Goal: Task Accomplishment & Management: Manage account settings

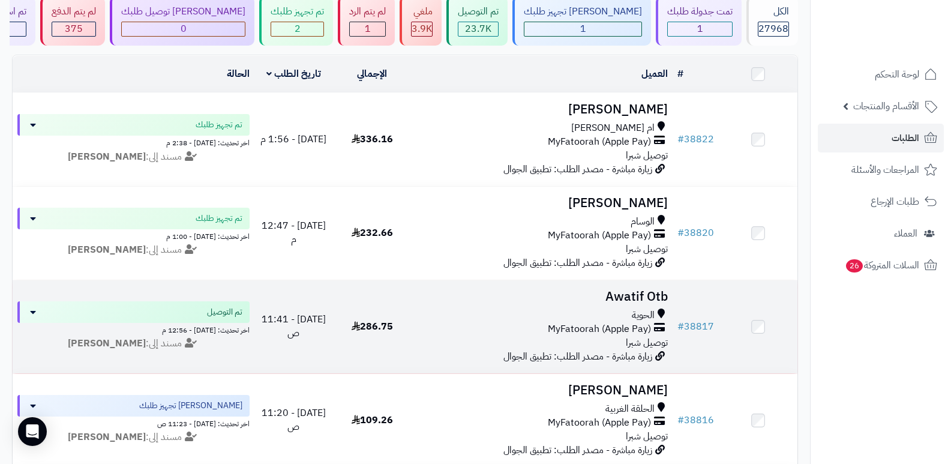
scroll to position [120, 0]
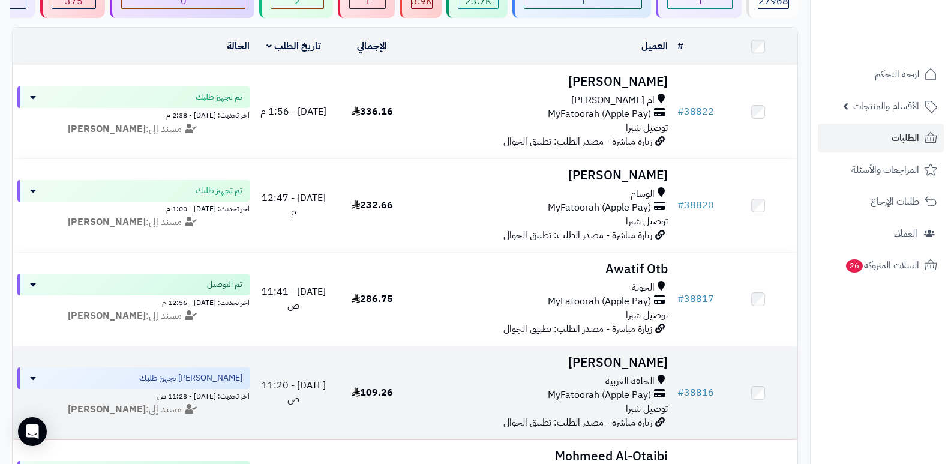
click at [632, 358] on h3 "[PERSON_NAME]" at bounding box center [542, 363] width 252 height 14
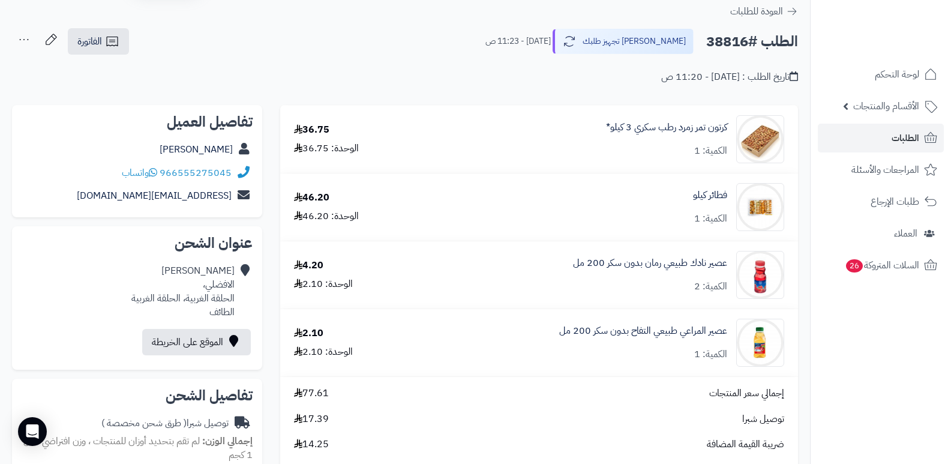
scroll to position [60, 0]
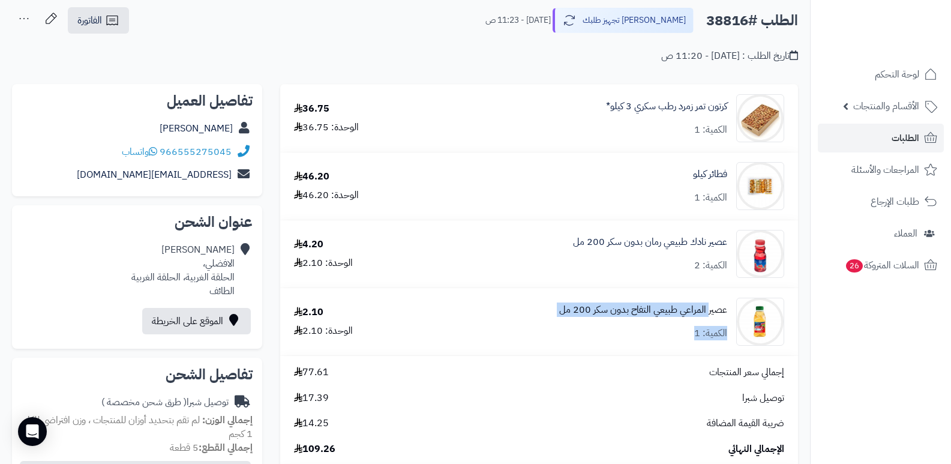
drag, startPoint x: 688, startPoint y: 331, endPoint x: 708, endPoint y: 308, distance: 30.2
click at [708, 308] on div "عصير المراعي طبيعي التفاح بدون سكر 200 مل الكمية: 1" at bounding box center [643, 321] width 168 height 37
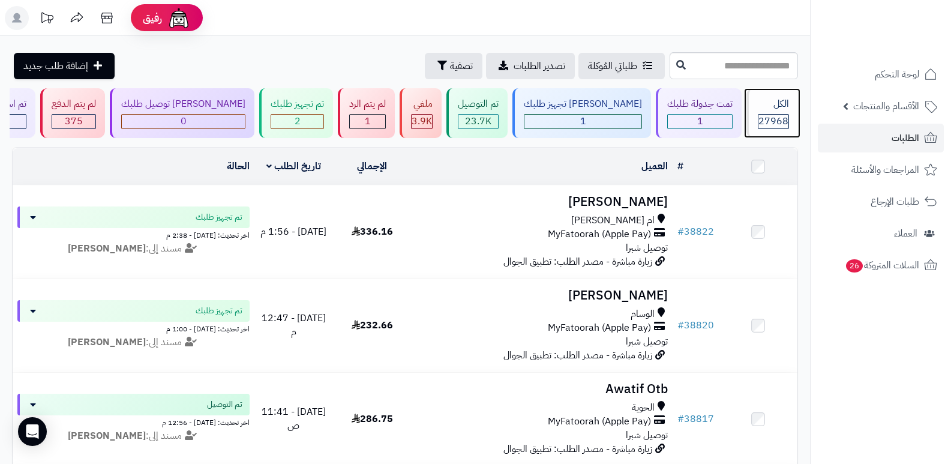
click at [764, 116] on span "27968" at bounding box center [773, 121] width 30 height 14
click at [774, 108] on div "الكل" at bounding box center [773, 104] width 31 height 14
click at [770, 119] on span "27968" at bounding box center [773, 121] width 30 height 14
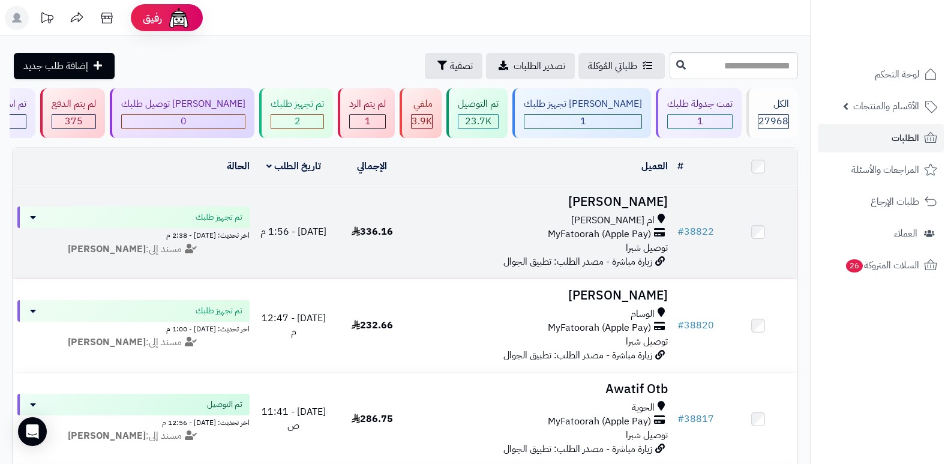
click at [665, 195] on h3 "[PERSON_NAME]" at bounding box center [542, 202] width 252 height 14
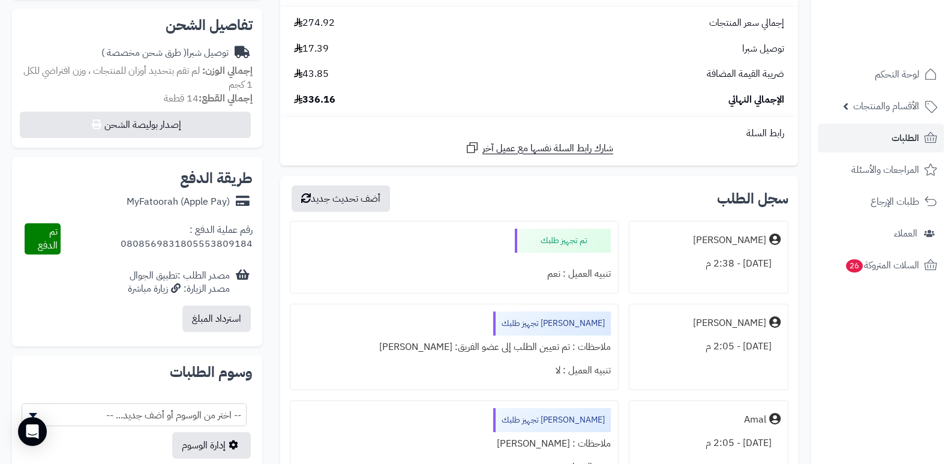
scroll to position [420, 0]
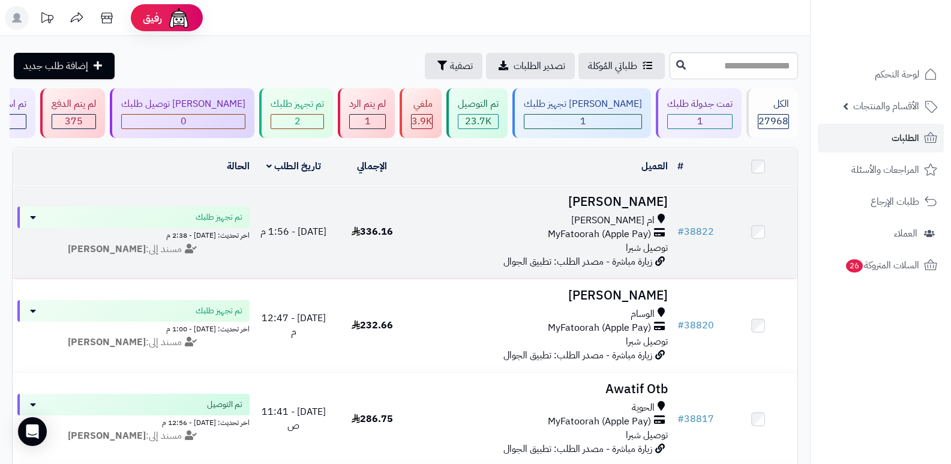
scroll to position [60, 0]
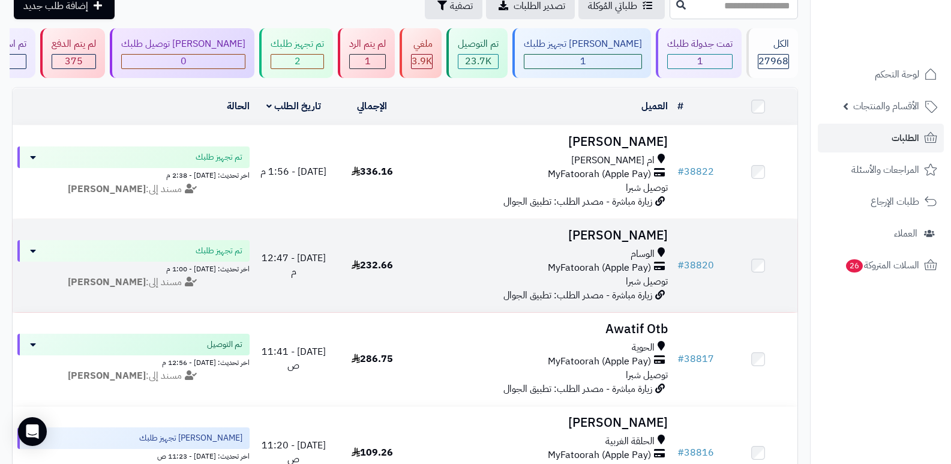
click at [631, 229] on h3 "سعد السفياني" at bounding box center [542, 236] width 252 height 14
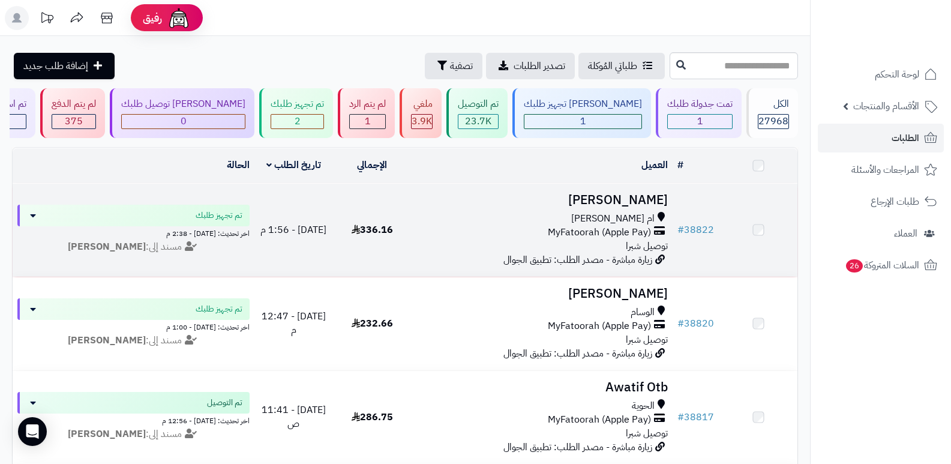
scroll to position [60, 0]
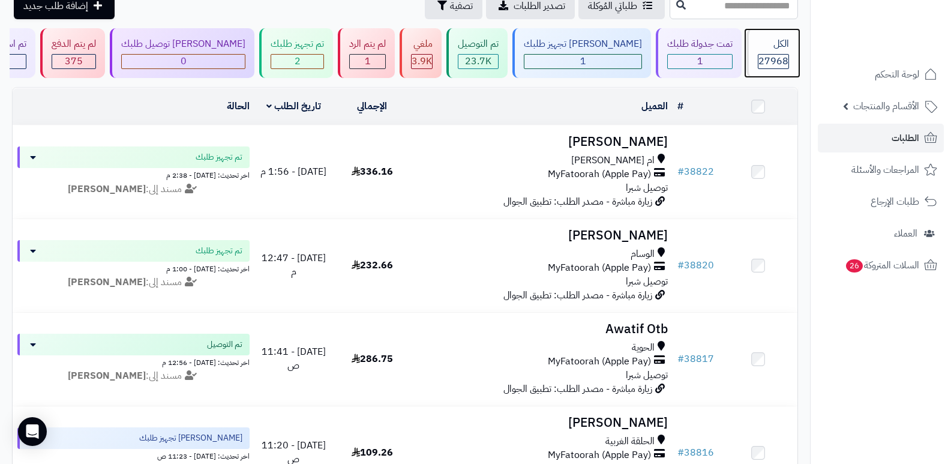
click at [752, 49] on div "الكل 27968" at bounding box center [772, 53] width 52 height 50
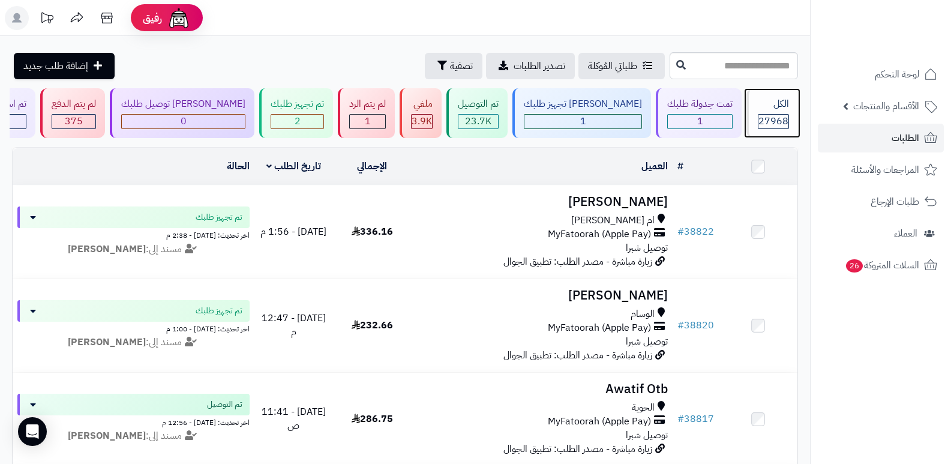
click at [773, 108] on div "الكل" at bounding box center [773, 104] width 31 height 14
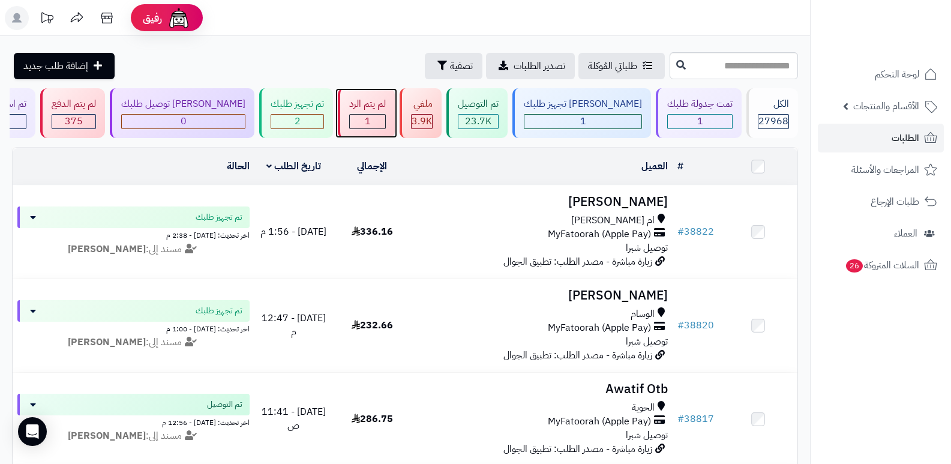
click at [392, 112] on div "لم يتم الرد 1" at bounding box center [366, 113] width 57 height 50
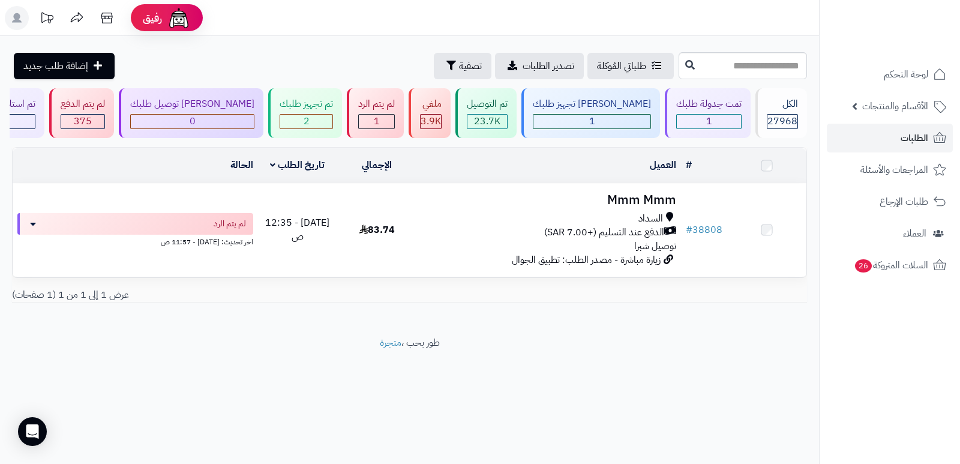
click at [652, 196] on h3 "Mmm Mmm" at bounding box center [548, 200] width 255 height 14
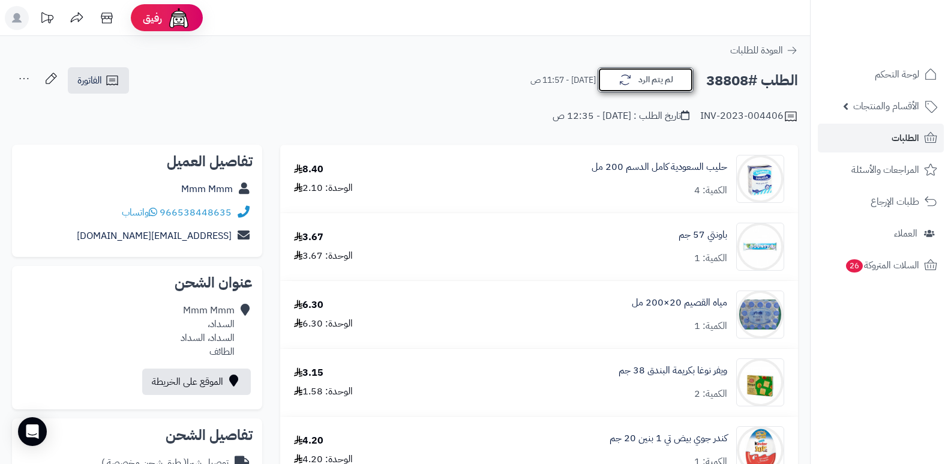
click at [638, 83] on button "لم يتم الرد" at bounding box center [646, 79] width 96 height 25
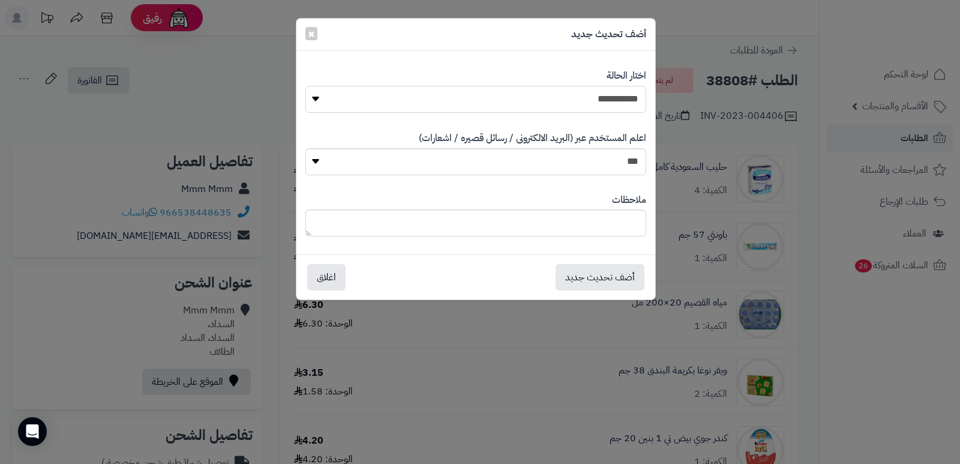
click at [625, 101] on select "**********" at bounding box center [475, 99] width 341 height 27
click at [305, 86] on select "**********" at bounding box center [475, 99] width 341 height 27
click at [600, 275] on button "أضف تحديث جديد" at bounding box center [600, 276] width 89 height 26
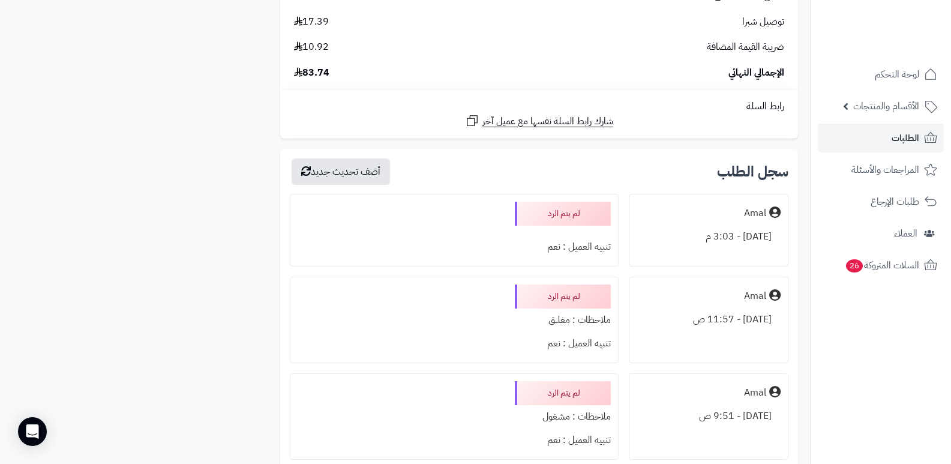
scroll to position [1080, 0]
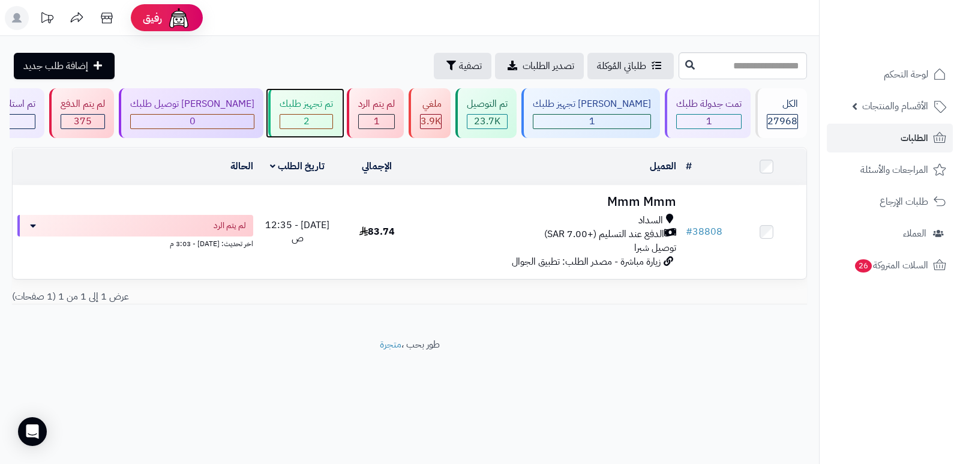
click at [332, 118] on div "2" at bounding box center [306, 122] width 52 height 14
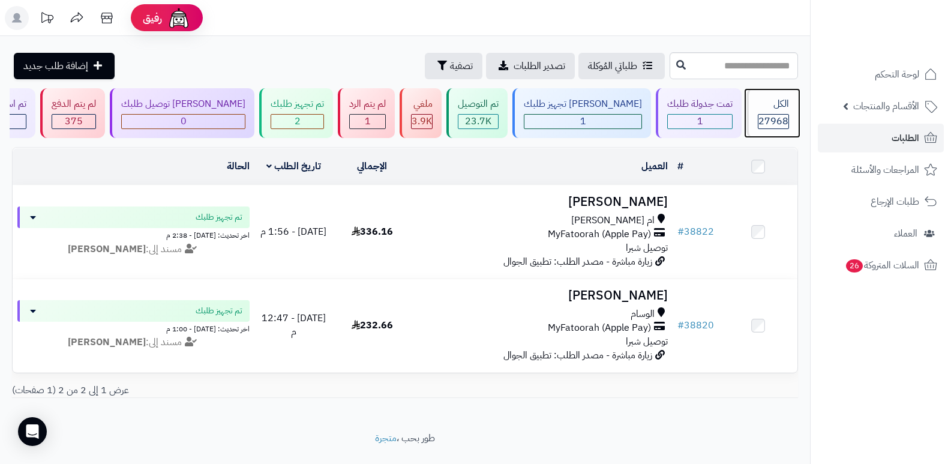
click at [790, 105] on div "الكل 27968" at bounding box center [772, 113] width 52 height 50
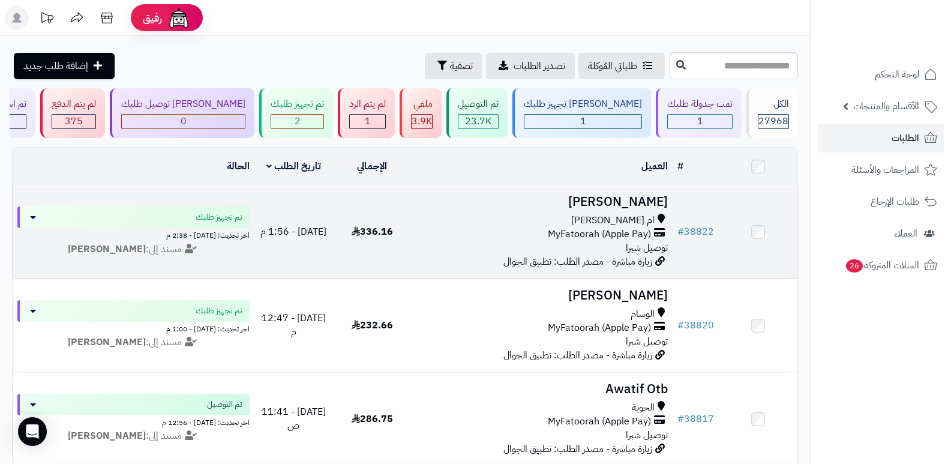
scroll to position [60, 0]
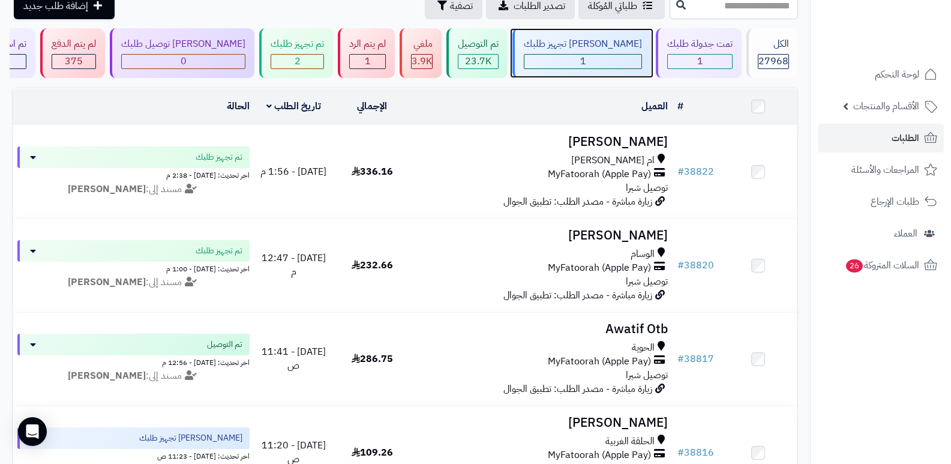
click at [610, 48] on div "[PERSON_NAME] تجهيز طلبك" at bounding box center [583, 44] width 118 height 14
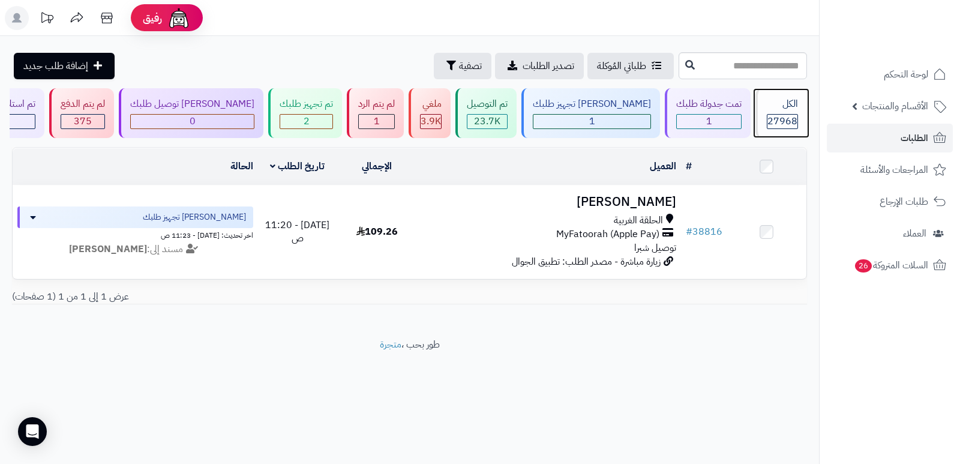
click at [774, 115] on span "27968" at bounding box center [782, 121] width 30 height 14
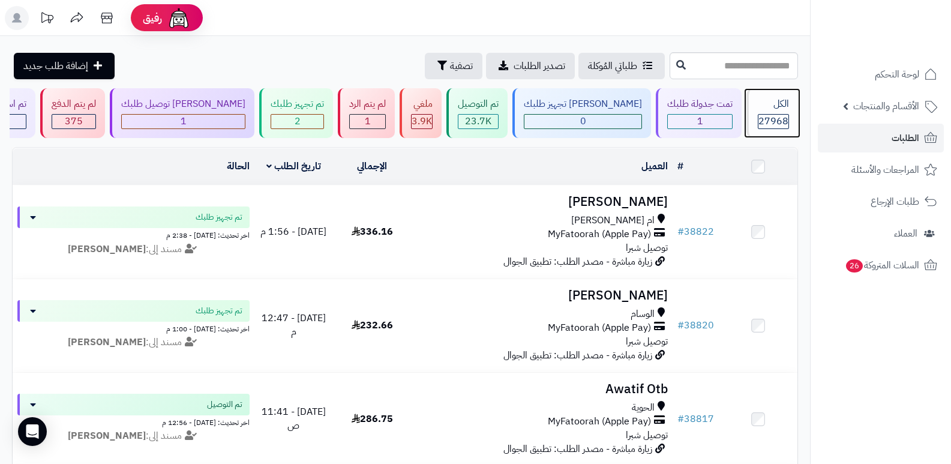
click at [787, 100] on div "الكل" at bounding box center [773, 104] width 31 height 14
click at [767, 107] on div "الكل" at bounding box center [773, 104] width 31 height 14
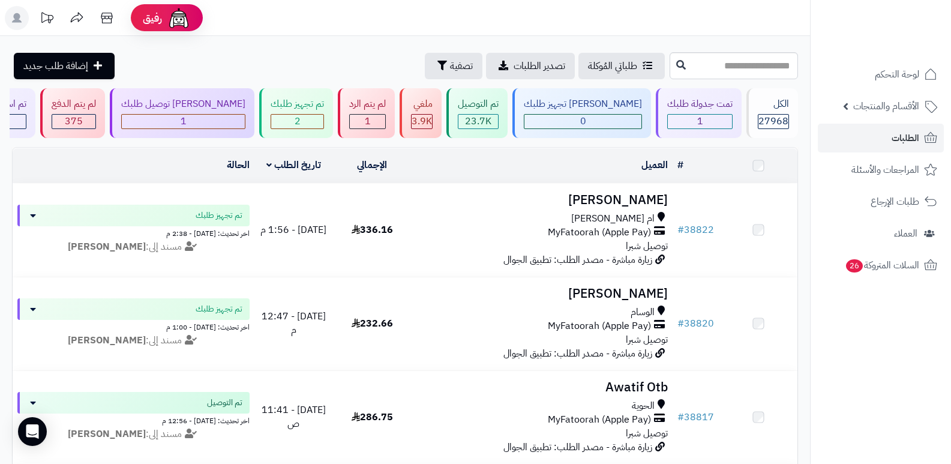
scroll to position [120, 0]
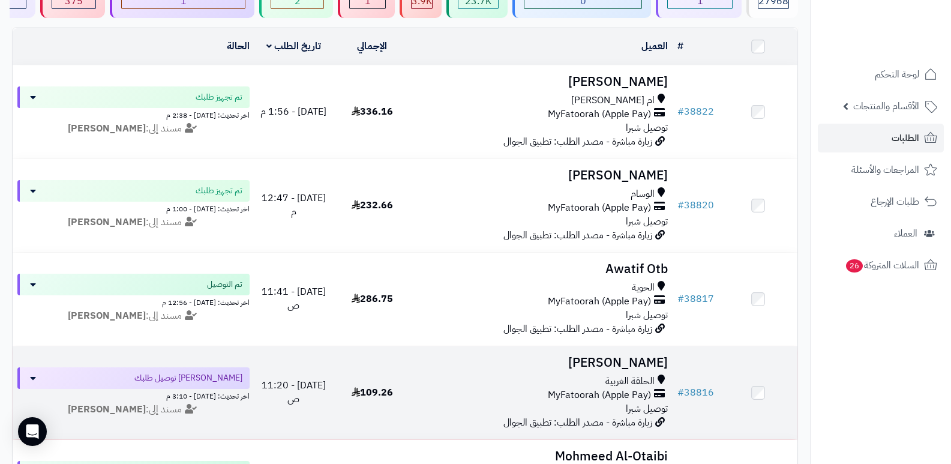
click at [649, 363] on h3 "[PERSON_NAME]" at bounding box center [542, 363] width 252 height 14
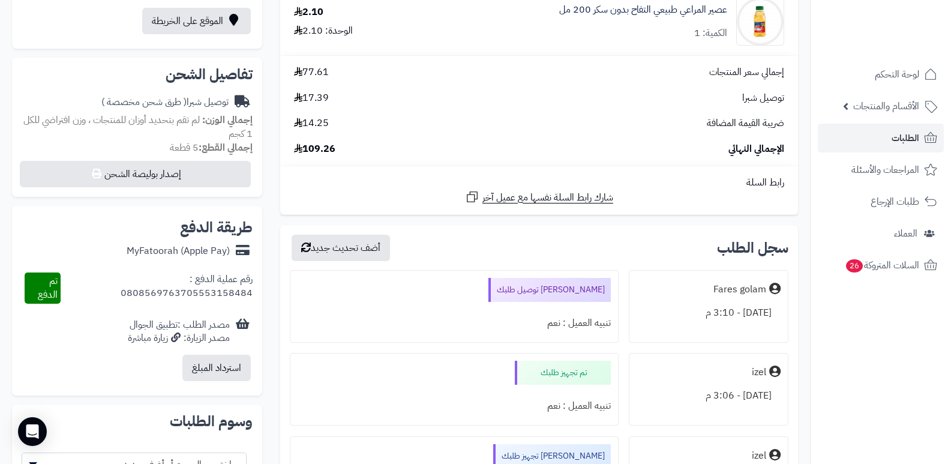
scroll to position [60, 0]
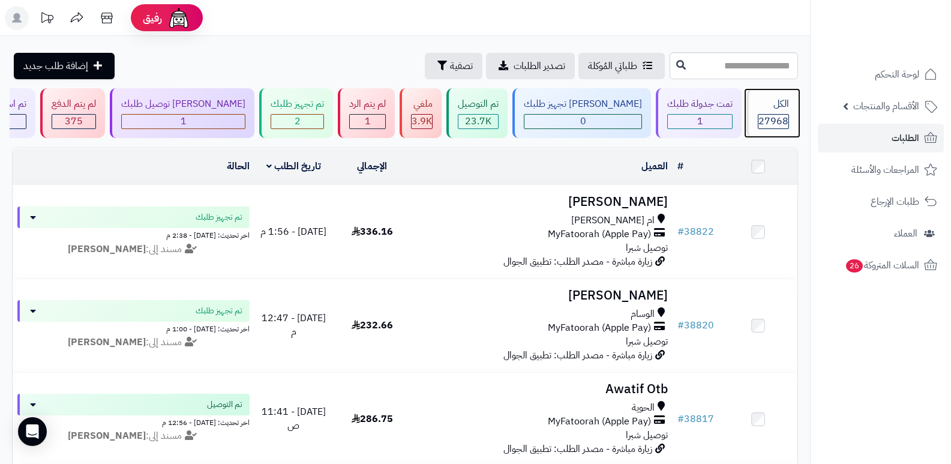
click at [760, 110] on div "الكل" at bounding box center [773, 104] width 31 height 14
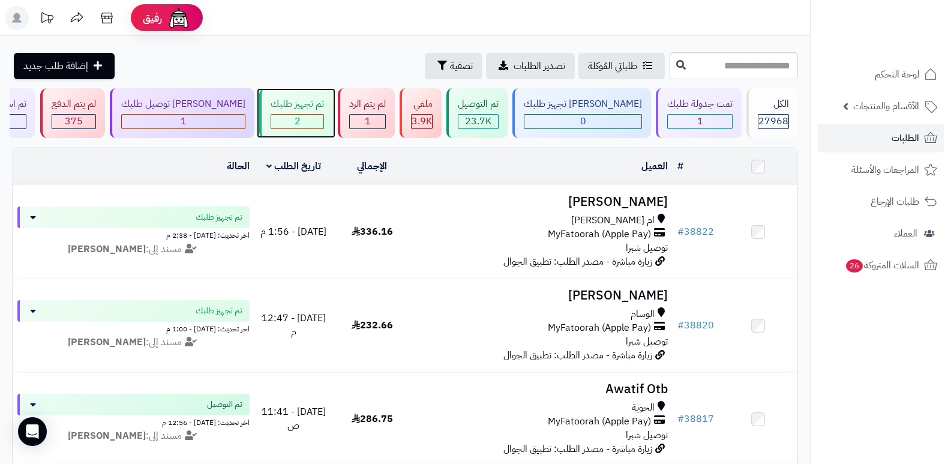
click at [311, 110] on div "تم تجهيز طلبك" at bounding box center [297, 104] width 53 height 14
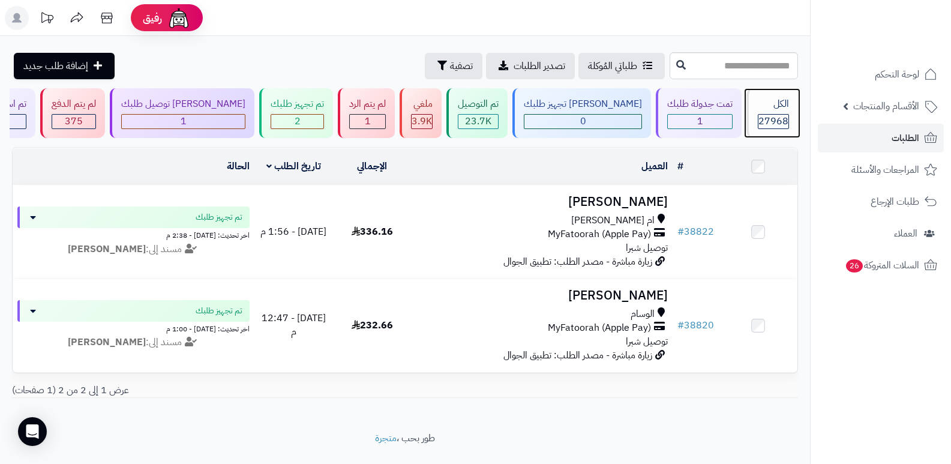
click at [763, 117] on span "27968" at bounding box center [773, 121] width 30 height 14
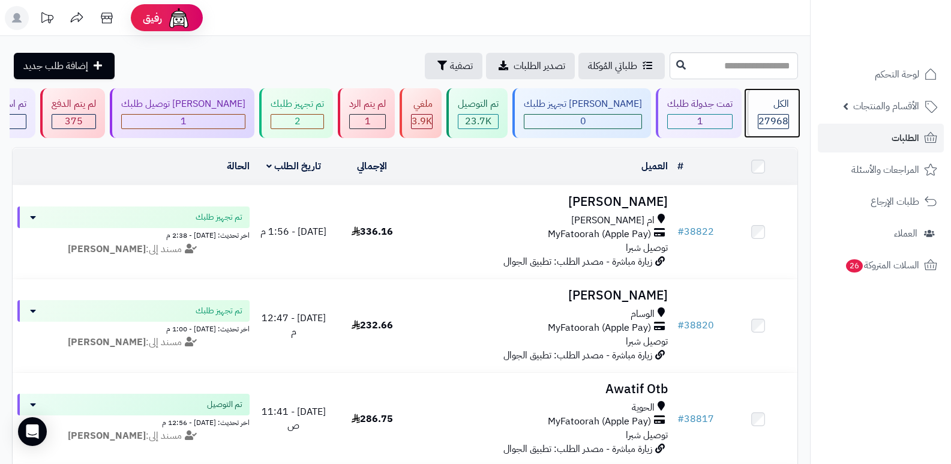
click at [748, 108] on div "الكل 27968" at bounding box center [772, 113] width 52 height 50
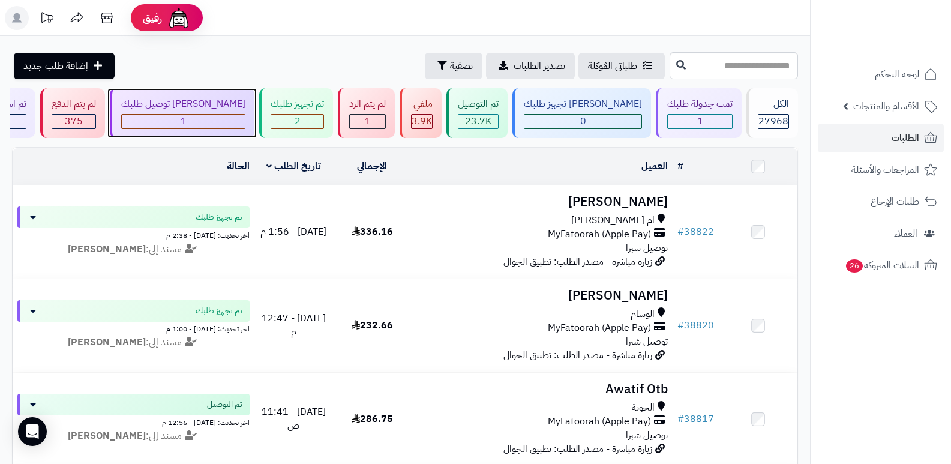
click at [243, 107] on div "[PERSON_NAME] توصيل طلبك" at bounding box center [183, 104] width 124 height 14
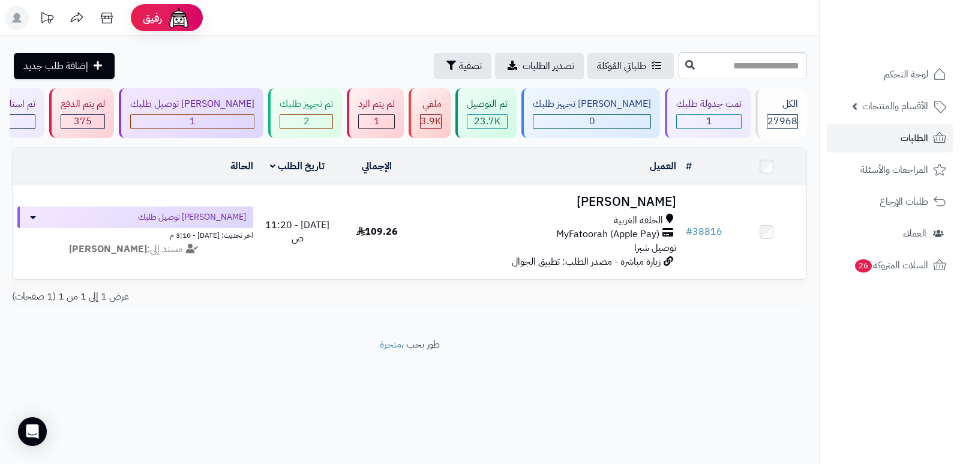
click at [644, 19] on header "رفيق ! الطلبات معالجة مكتمل إرجاع المنتجات العملاء المتواجدون الان 28654 عملاء …" at bounding box center [480, 18] width 960 height 36
click at [776, 118] on span "27968" at bounding box center [782, 121] width 30 height 14
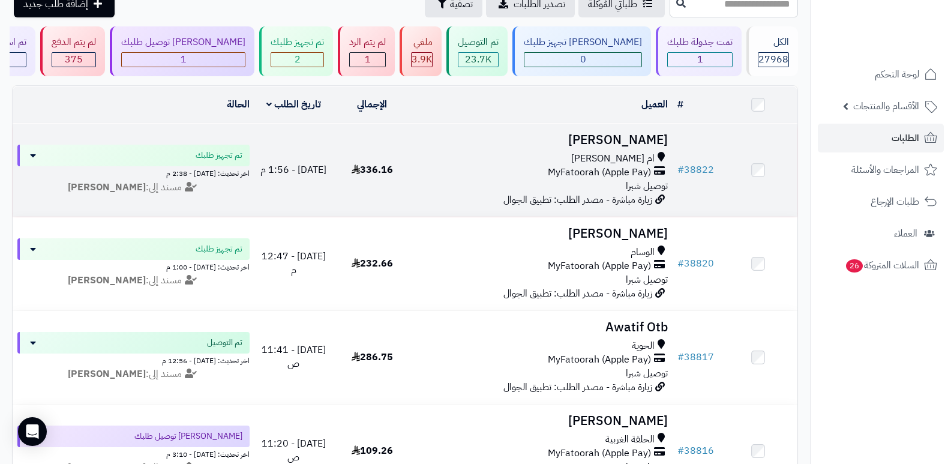
scroll to position [60, 0]
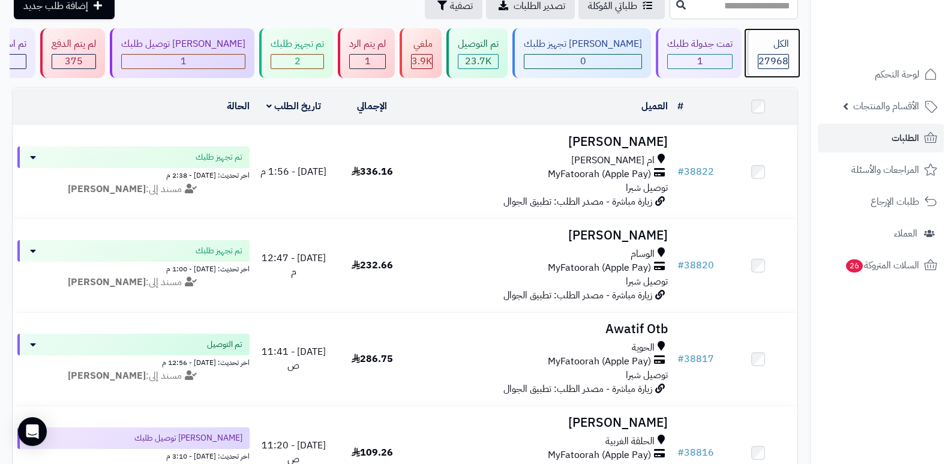
click at [766, 49] on div "الكل" at bounding box center [773, 44] width 31 height 14
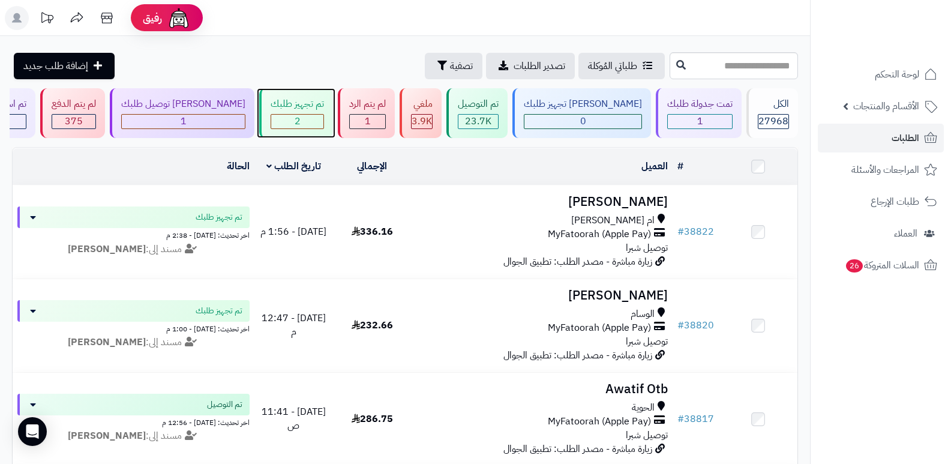
click at [293, 110] on div "تم تجهيز طلبك" at bounding box center [297, 104] width 53 height 14
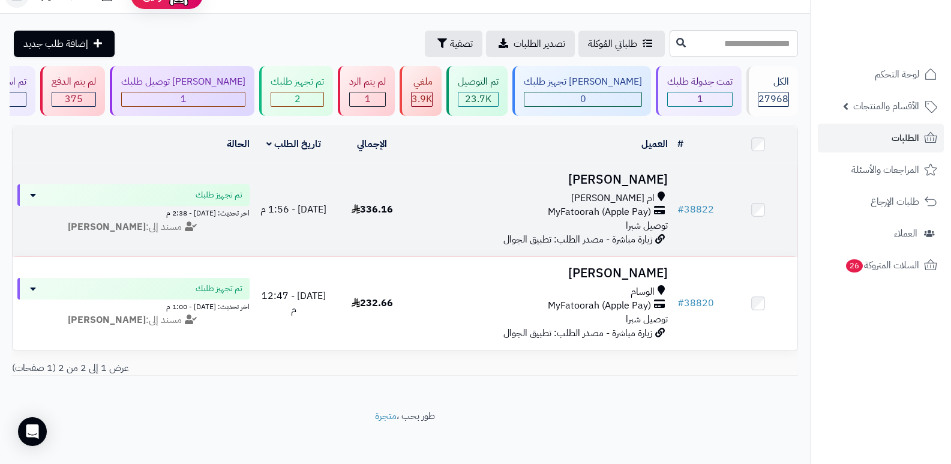
scroll to position [34, 0]
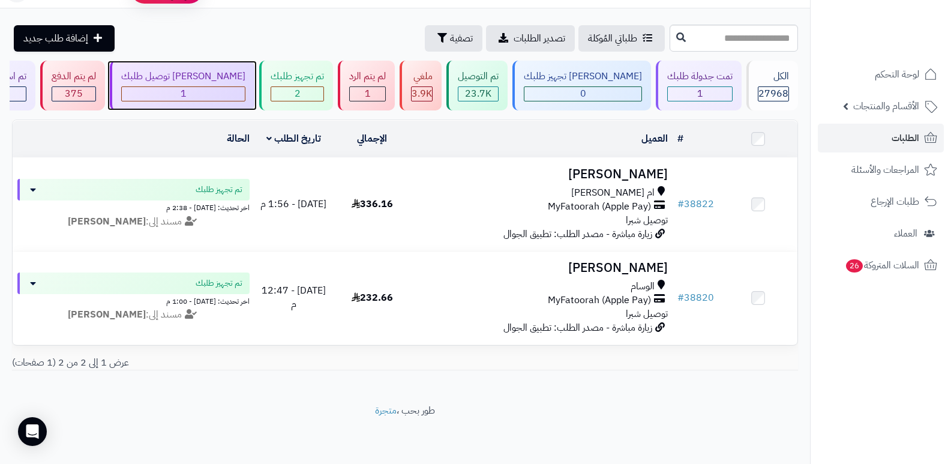
click at [210, 87] on div "1" at bounding box center [183, 94] width 123 height 14
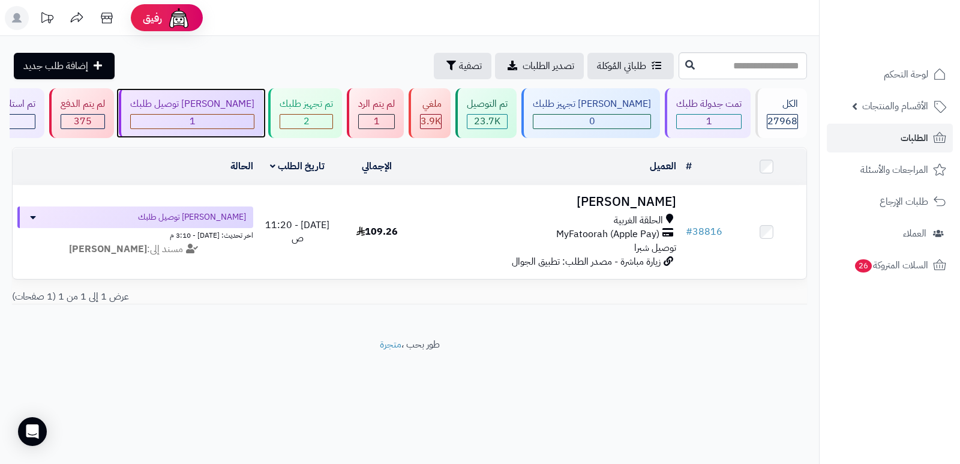
click at [228, 97] on div "[PERSON_NAME] توصيل طلبك" at bounding box center [192, 104] width 124 height 14
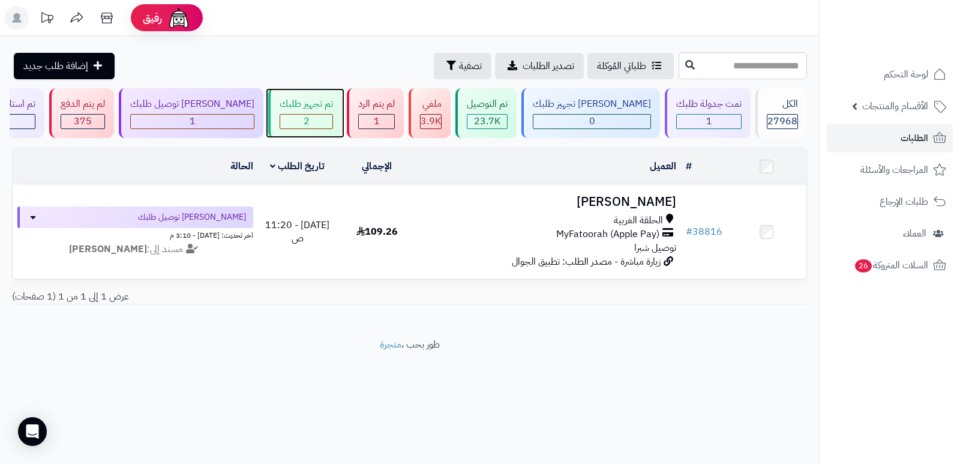
click at [329, 101] on div "تم تجهيز طلبك" at bounding box center [306, 104] width 53 height 14
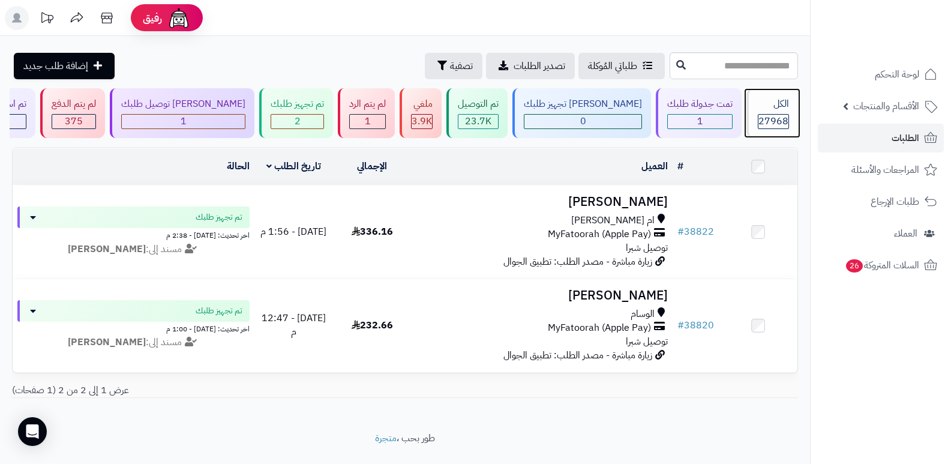
click at [779, 113] on div "الكل 27968" at bounding box center [772, 113] width 52 height 50
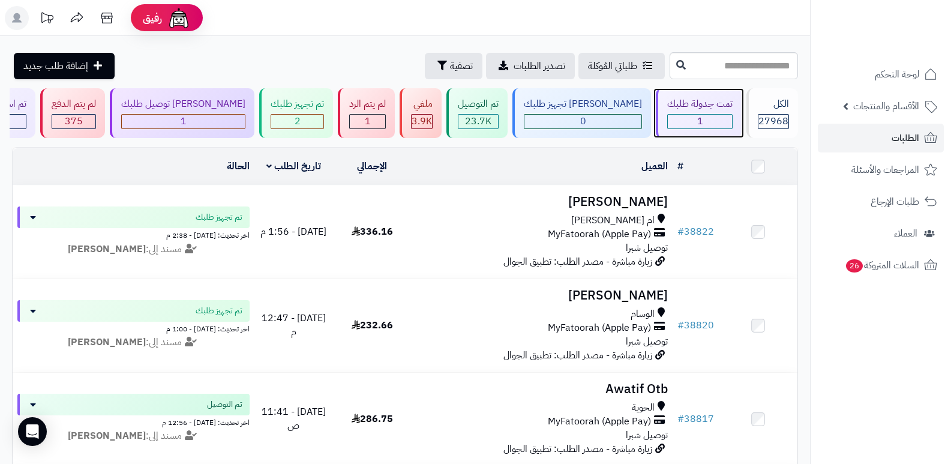
click at [682, 113] on div "تمت جدولة طلبك 1" at bounding box center [699, 113] width 86 height 50
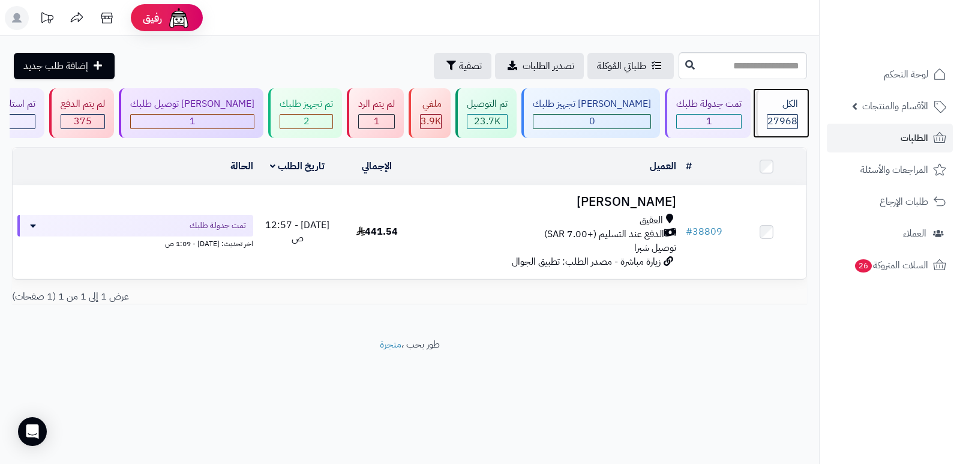
click at [779, 115] on span "27968" at bounding box center [782, 121] width 30 height 14
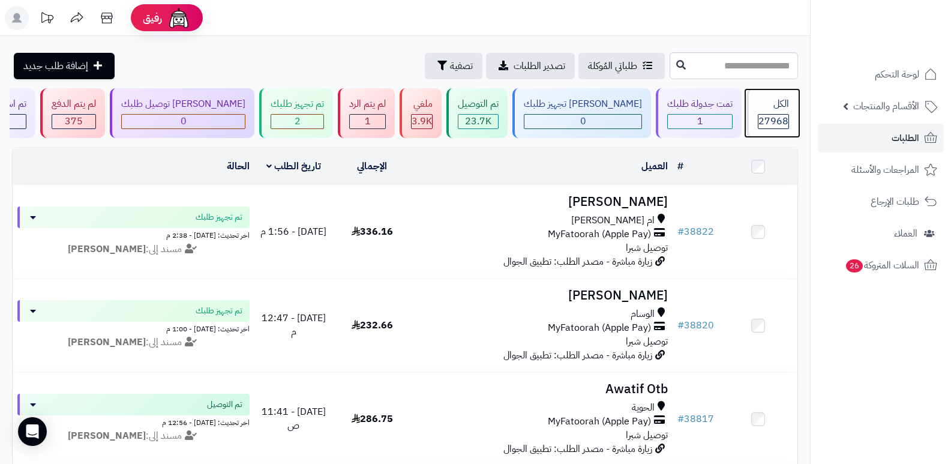
click at [773, 107] on div "الكل" at bounding box center [773, 104] width 31 height 14
click at [774, 107] on div "الكل" at bounding box center [773, 104] width 31 height 14
click at [772, 112] on div "الكل 27968" at bounding box center [772, 113] width 52 height 50
click at [544, 31] on header "رفيق ! الطلبات معالجة مكتمل إرجاع المنتجات العملاء المتواجدون الان 28655 عملاء …" at bounding box center [475, 18] width 951 height 36
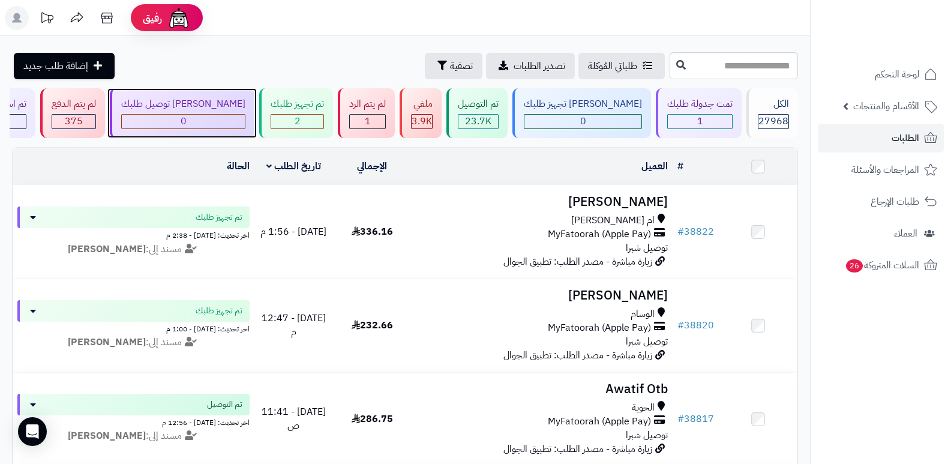
click at [237, 116] on div "0" at bounding box center [183, 122] width 123 height 14
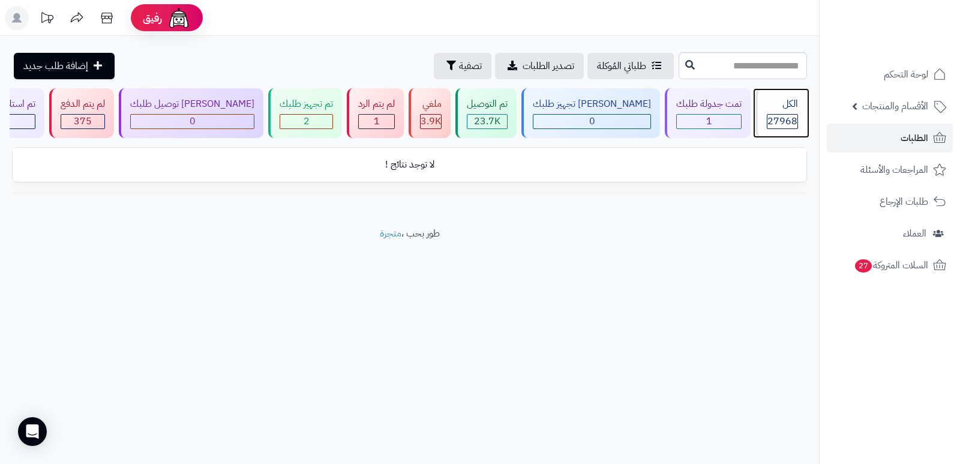
click at [774, 124] on span "27968" at bounding box center [782, 121] width 30 height 14
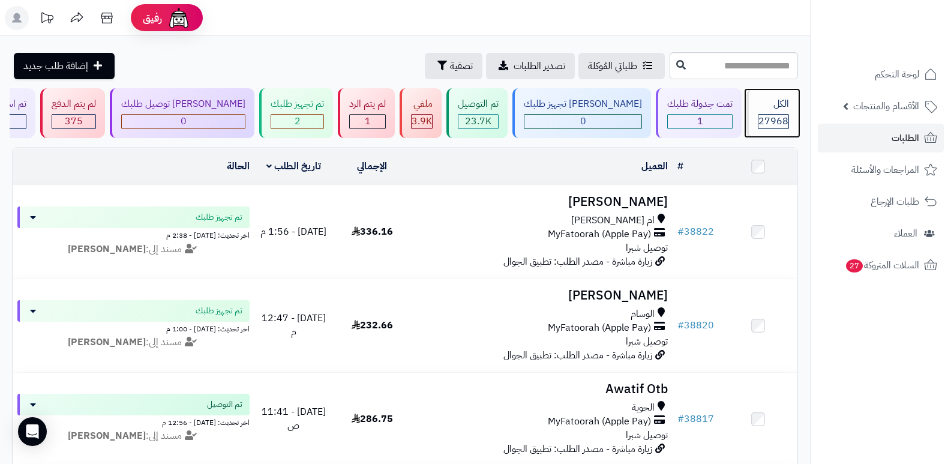
click at [782, 114] on span "27968" at bounding box center [773, 121] width 30 height 14
click at [776, 94] on div "الكل 27968" at bounding box center [772, 113] width 52 height 50
click at [763, 115] on span "27968" at bounding box center [773, 121] width 30 height 14
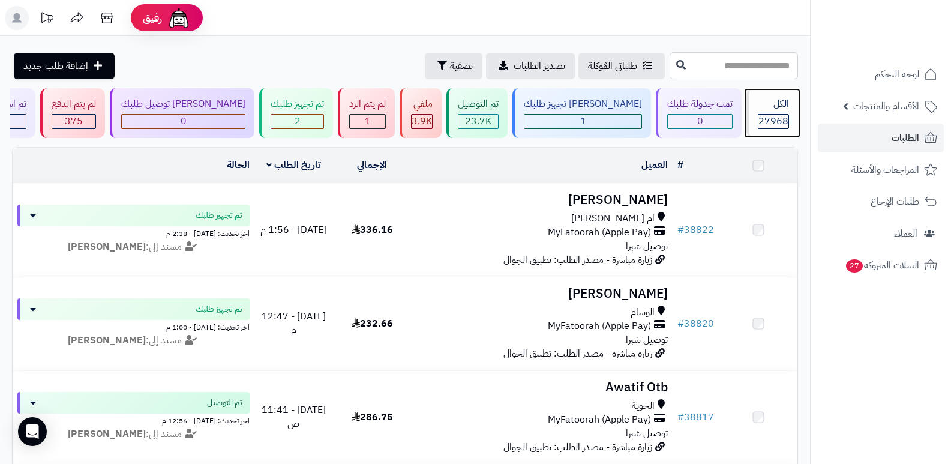
click at [763, 115] on span "27968" at bounding box center [773, 121] width 30 height 14
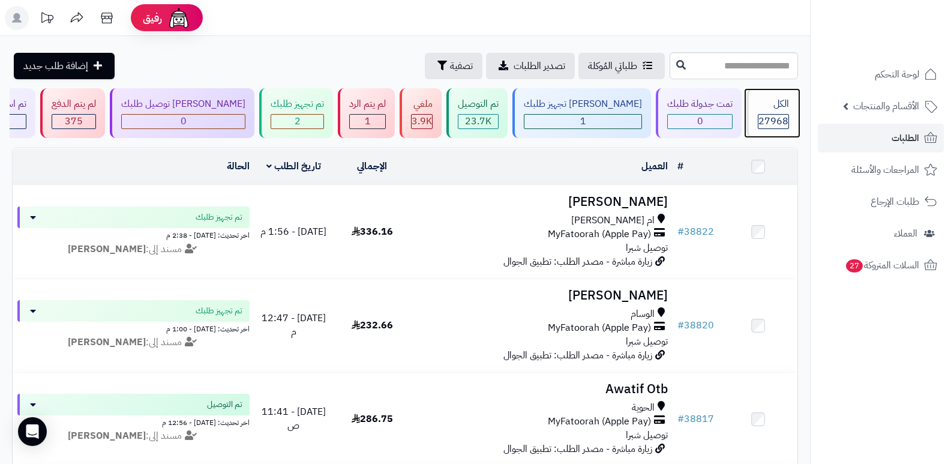
click at [761, 112] on div "الكل 27968" at bounding box center [772, 113] width 52 height 50
click at [773, 103] on div "الكل" at bounding box center [773, 104] width 31 height 14
click at [782, 112] on div "الكل 27968" at bounding box center [772, 113] width 52 height 50
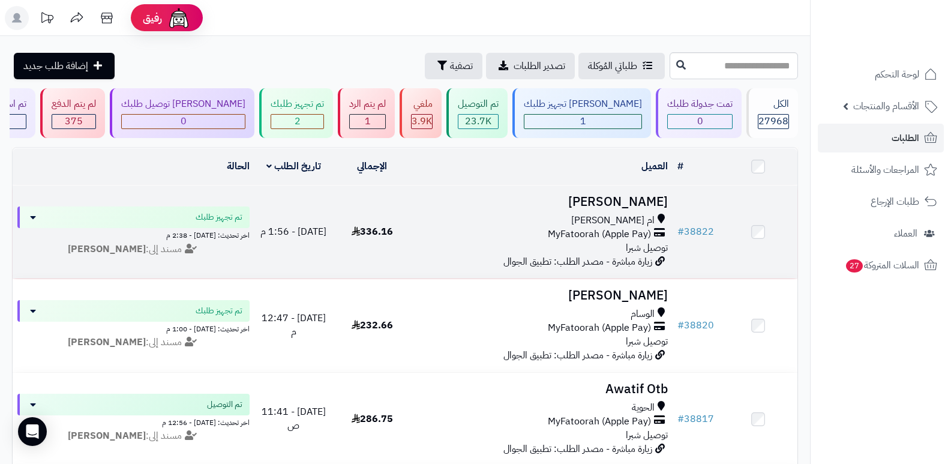
click at [639, 203] on h3 "[PERSON_NAME]" at bounding box center [542, 202] width 252 height 14
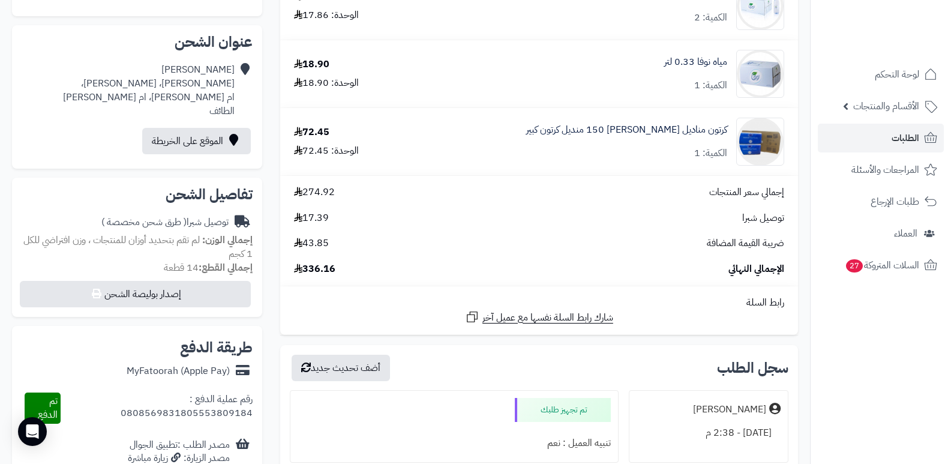
scroll to position [360, 0]
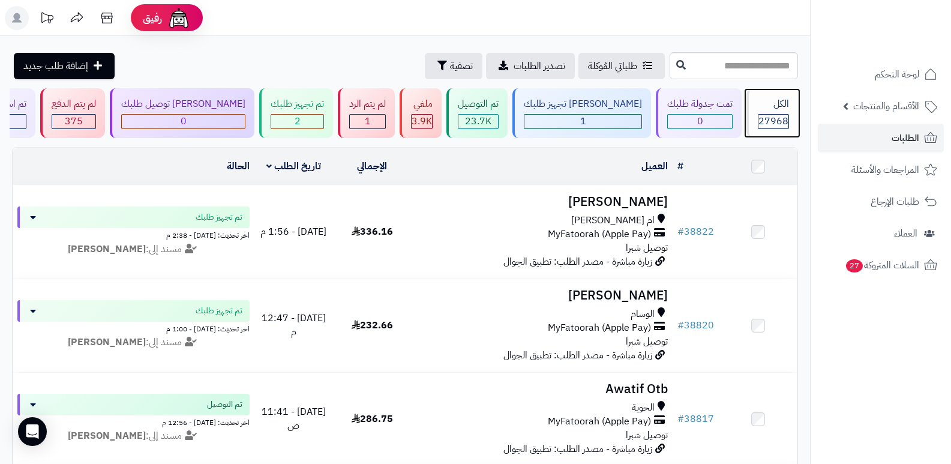
click at [767, 100] on div "الكل" at bounding box center [773, 104] width 31 height 14
click at [776, 107] on div "الكل" at bounding box center [773, 104] width 31 height 14
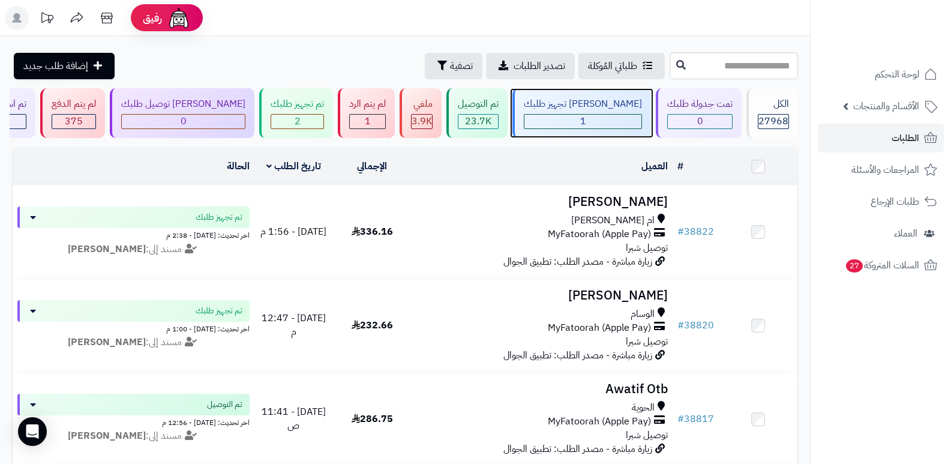
click at [604, 110] on div "[PERSON_NAME] تجهيز طلبك" at bounding box center [583, 104] width 118 height 14
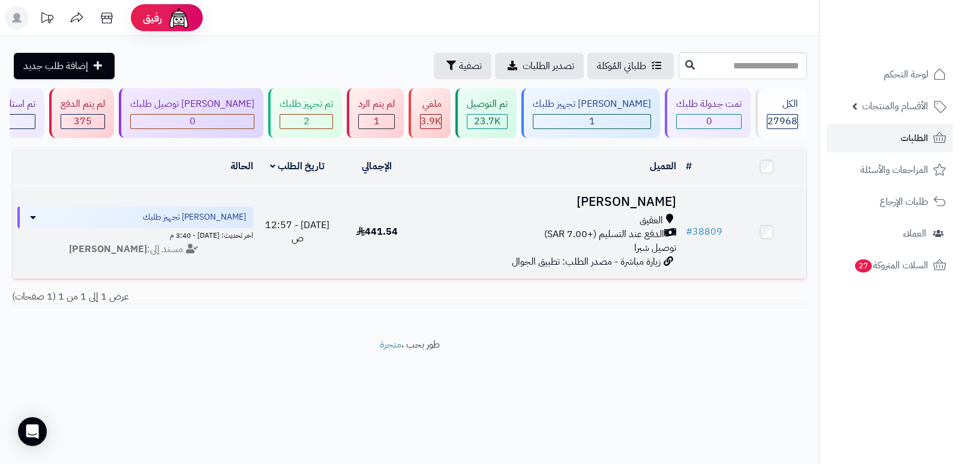
click at [621, 198] on h3 "[PERSON_NAME]" at bounding box center [548, 202] width 255 height 14
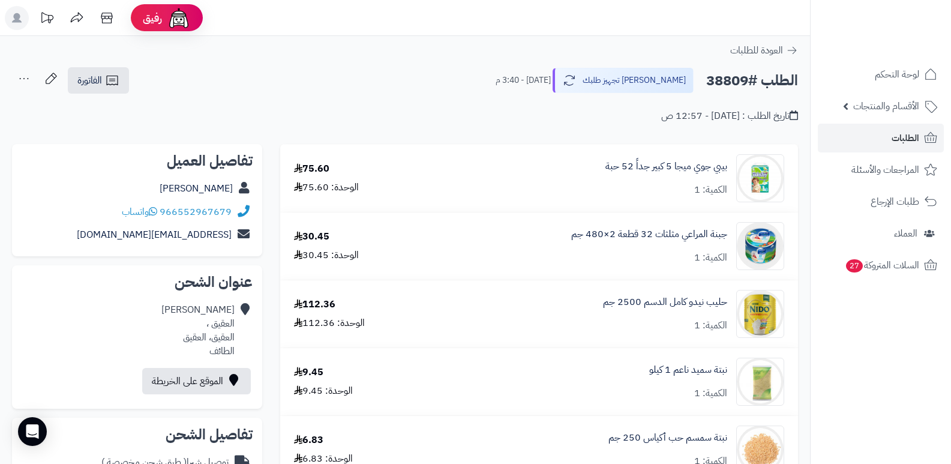
click at [840, 384] on nav "لوحة التحكم الأقسام والمنتجات المنتجات الأقسام الماركات مواصفات المنتجات مواصفا…" at bounding box center [880, 247] width 141 height 464
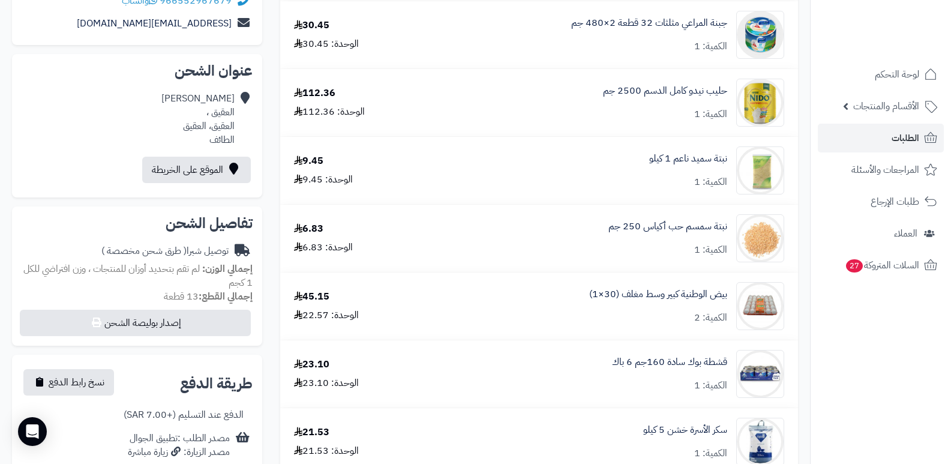
scroll to position [47, 0]
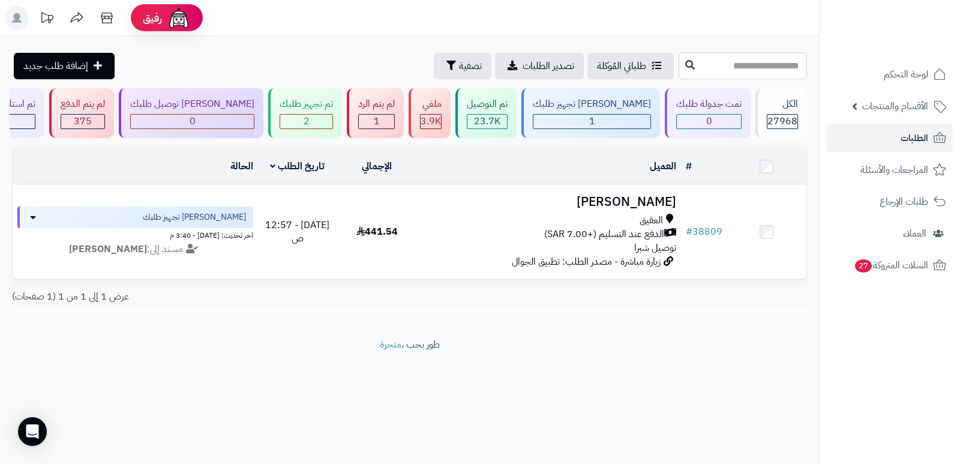
click at [649, 17] on header "رفيق ! الطلبات معالجة مكتمل إرجاع المنتجات العملاء المتواجدون الان 28655 عملاء …" at bounding box center [480, 18] width 960 height 36
click at [323, 115] on div "2" at bounding box center [306, 122] width 52 height 14
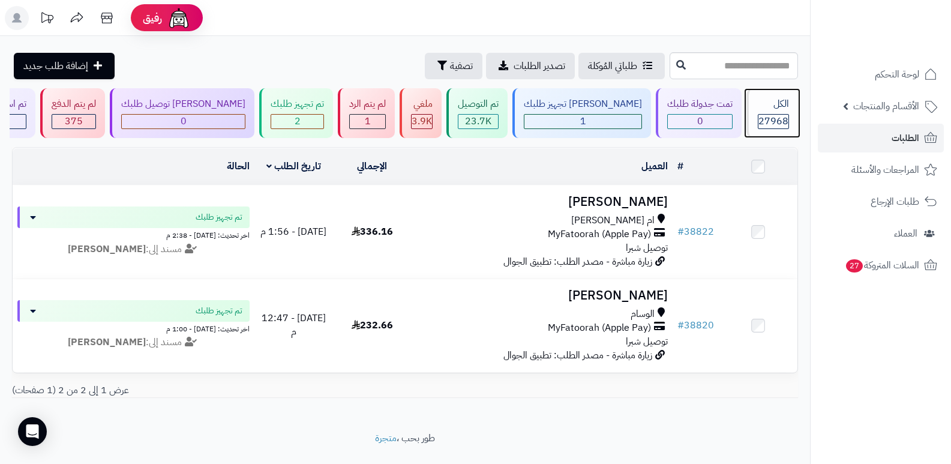
click at [760, 109] on div "الكل" at bounding box center [773, 104] width 31 height 14
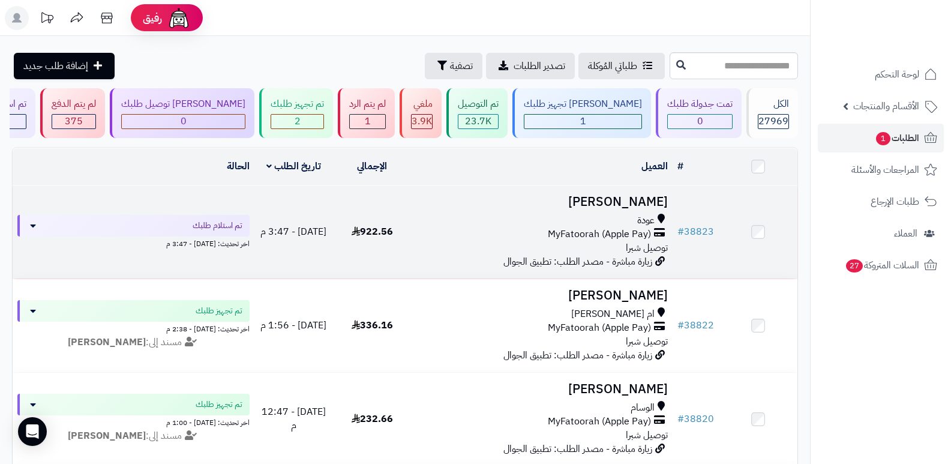
click at [624, 199] on h3 "[PERSON_NAME]" at bounding box center [542, 202] width 252 height 14
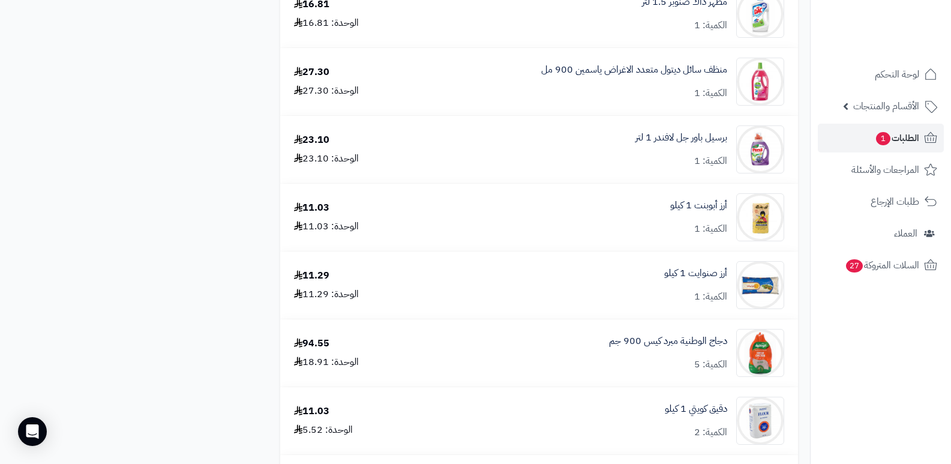
scroll to position [3215, 0]
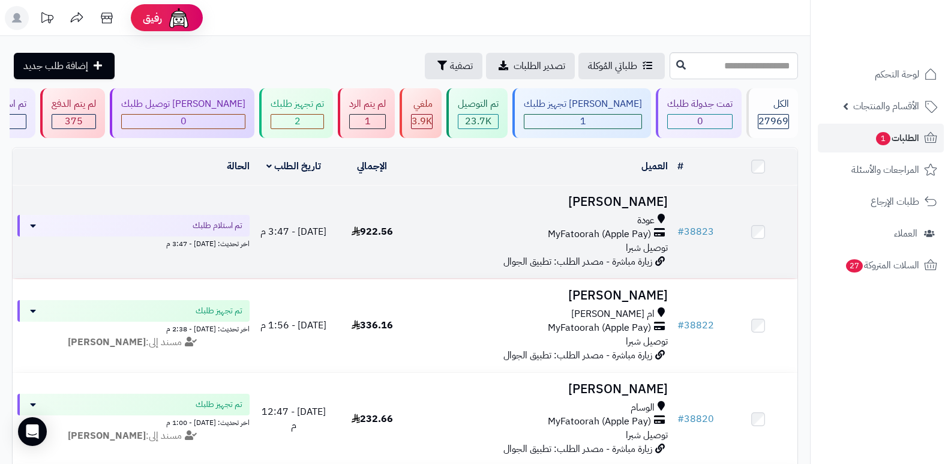
click at [616, 200] on h3 "سلطان الغامدي" at bounding box center [542, 202] width 252 height 14
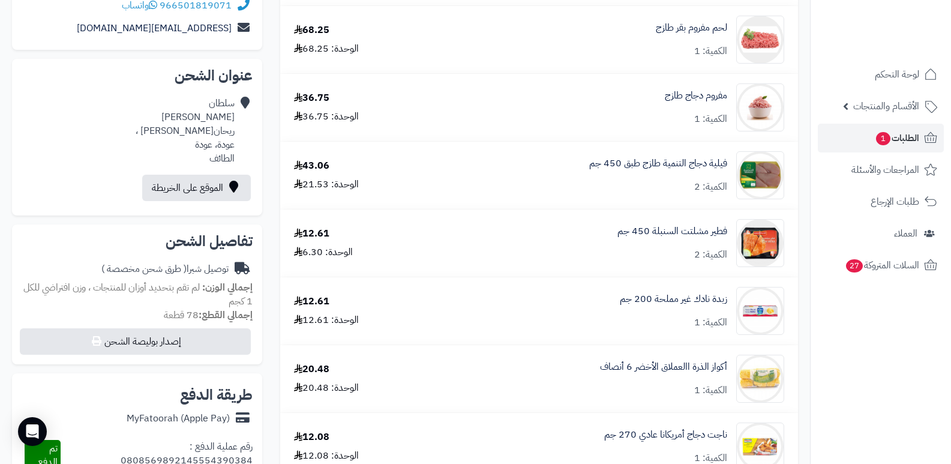
scroll to position [95, 0]
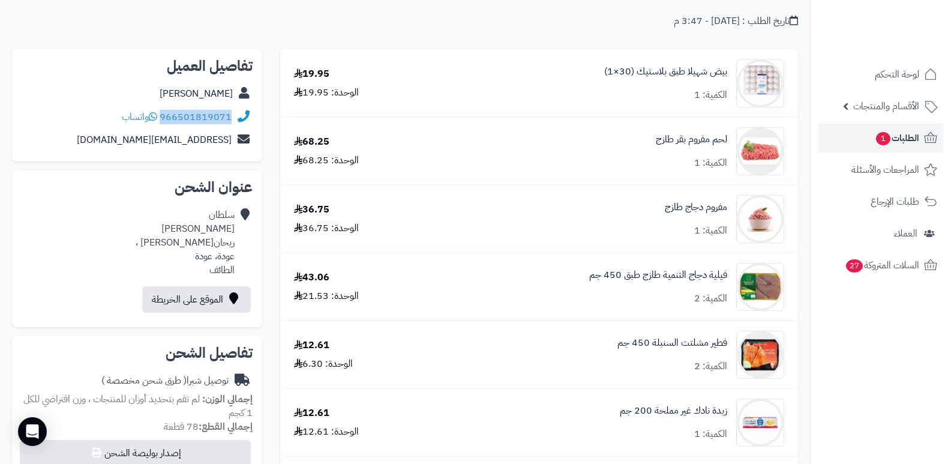
drag, startPoint x: 161, startPoint y: 116, endPoint x: 221, endPoint y: 121, distance: 59.6
click at [232, 118] on div "966501819071 واتساب" at bounding box center [137, 117] width 231 height 23
copy link "966501819071"
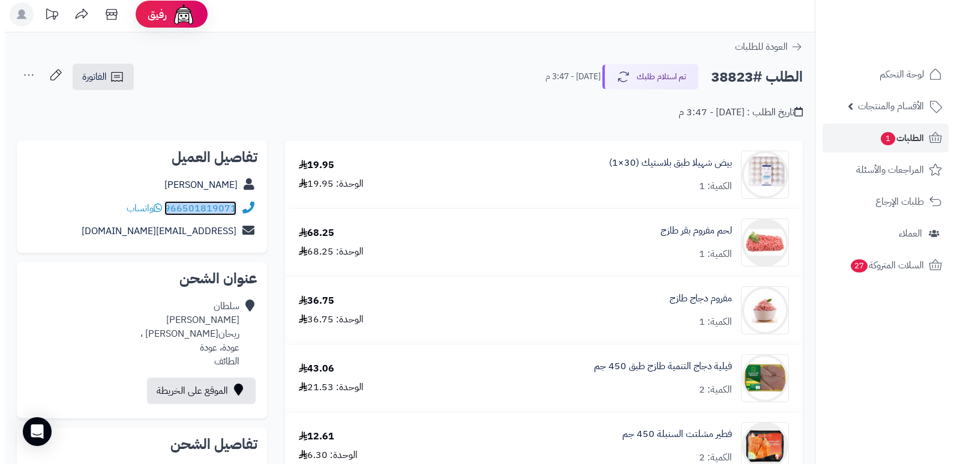
scroll to position [0, 0]
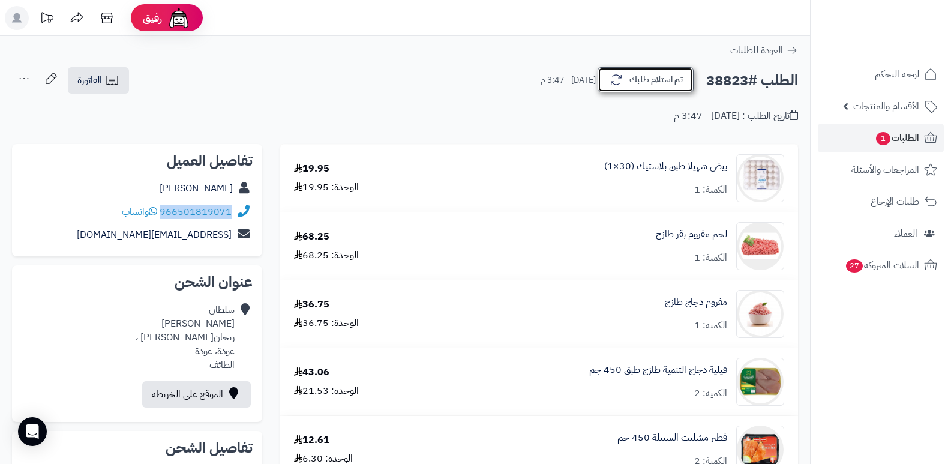
click at [640, 80] on button "تم استلام طلبك" at bounding box center [646, 79] width 96 height 25
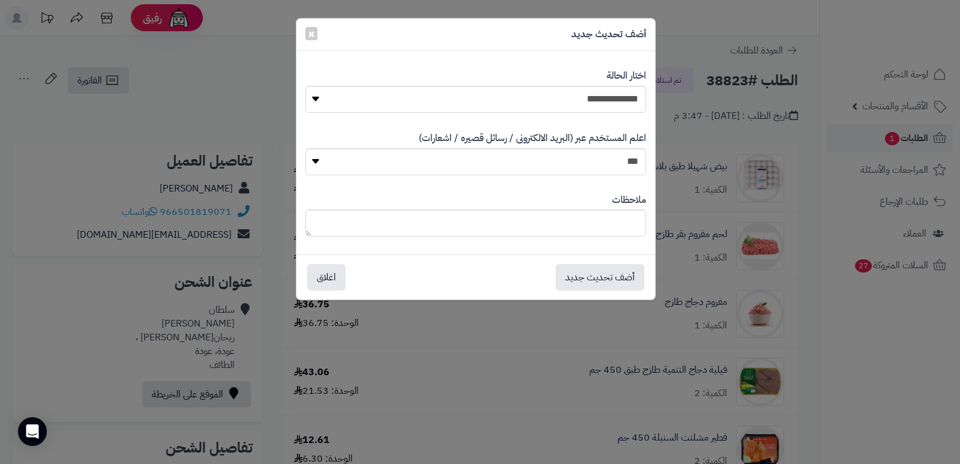
click at [628, 113] on div "**********" at bounding box center [475, 91] width 341 height 62
click at [630, 107] on select "**********" at bounding box center [475, 99] width 341 height 27
select select "*"
click at [305, 86] on select "**********" at bounding box center [475, 99] width 341 height 27
click at [608, 281] on button "أضف تحديث جديد" at bounding box center [600, 276] width 89 height 26
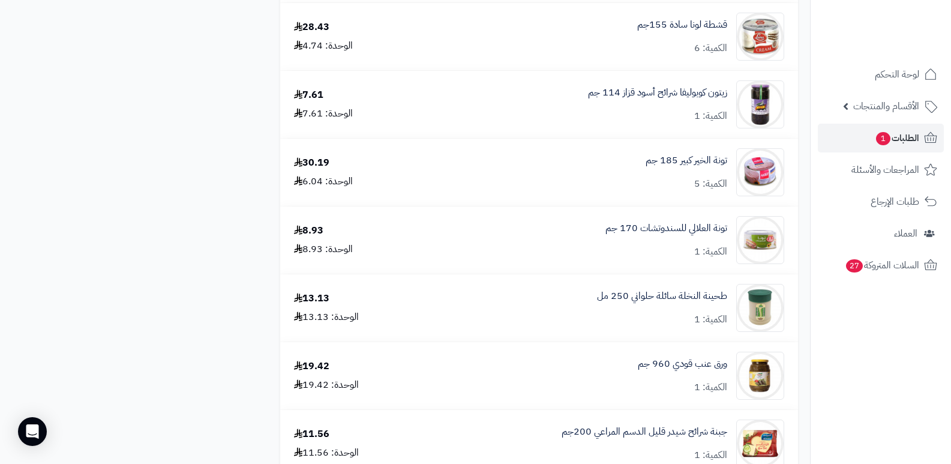
scroll to position [1440, 0]
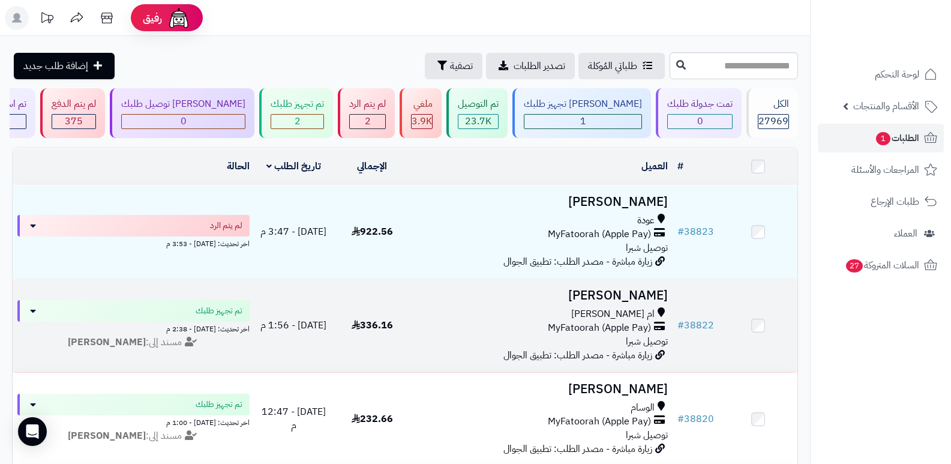
click at [644, 293] on h3 "[PERSON_NAME]" at bounding box center [542, 296] width 252 height 14
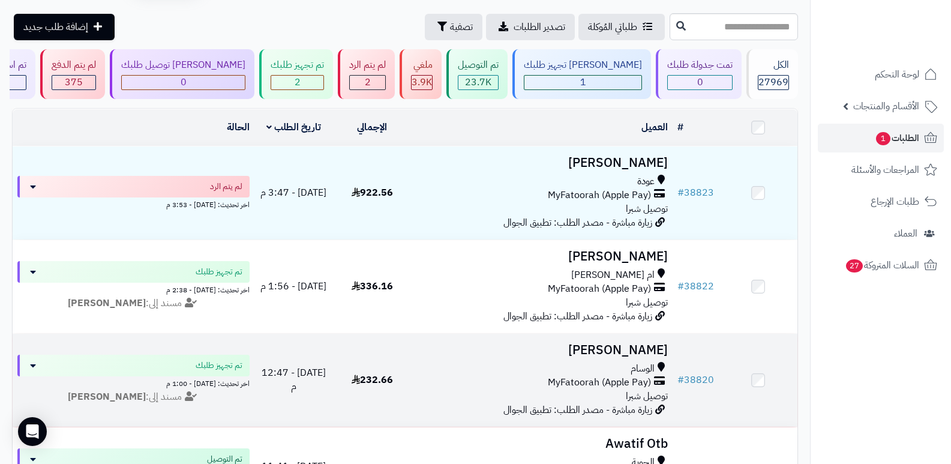
scroll to position [60, 0]
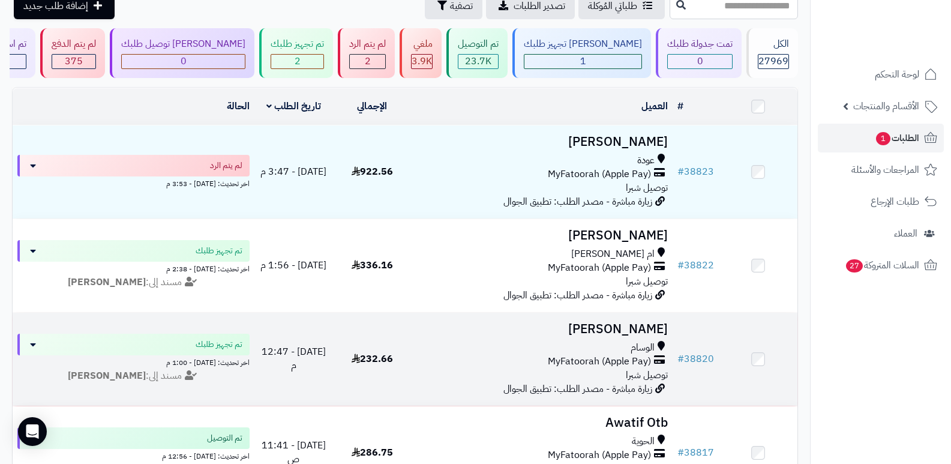
click at [639, 322] on h3 "سعد السفياني" at bounding box center [542, 329] width 252 height 14
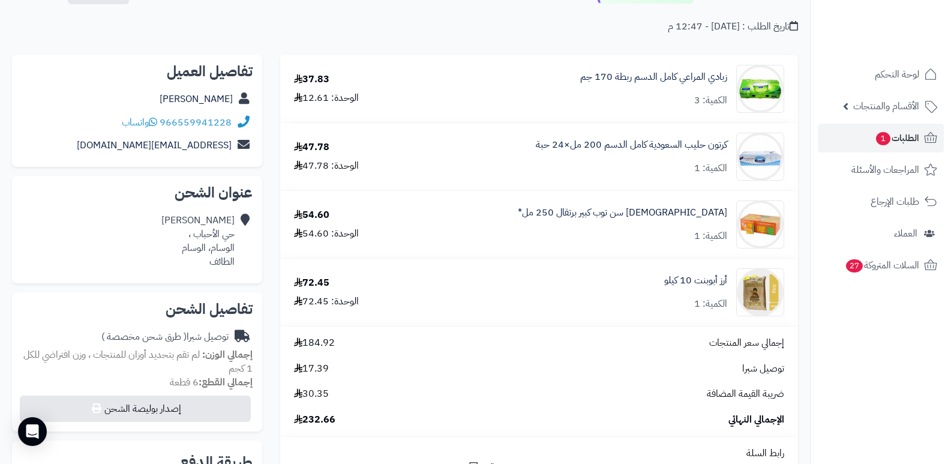
scroll to position [180, 0]
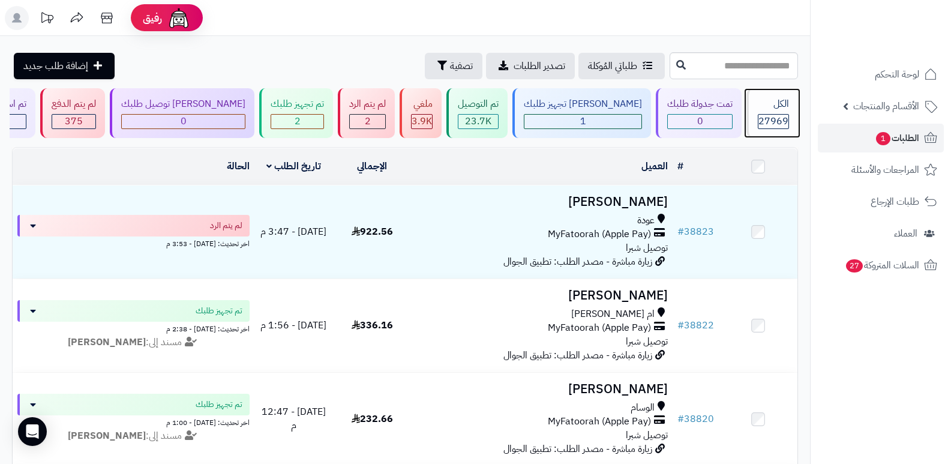
click at [770, 107] on div "الكل" at bounding box center [773, 104] width 31 height 14
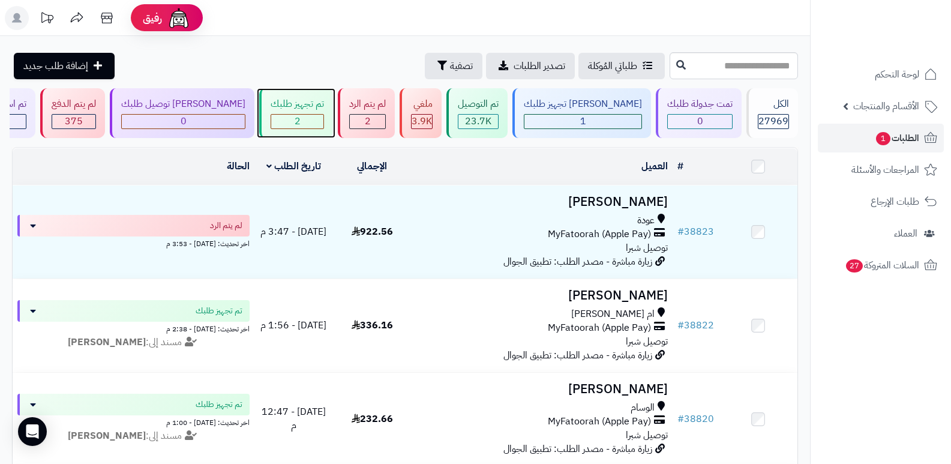
click at [319, 110] on div "تم تجهيز طلبك" at bounding box center [297, 104] width 53 height 14
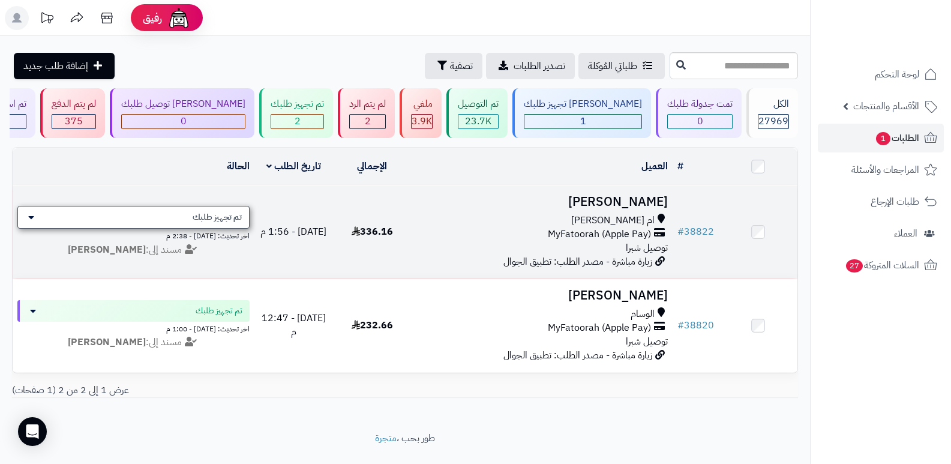
click at [187, 206] on div "تم تجهيز طلبك" at bounding box center [133, 217] width 232 height 23
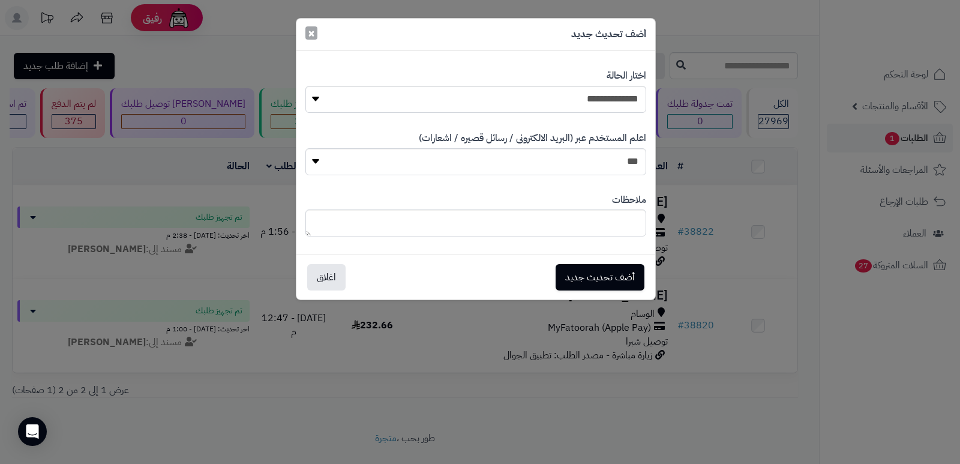
click at [314, 30] on span "×" at bounding box center [311, 33] width 7 height 18
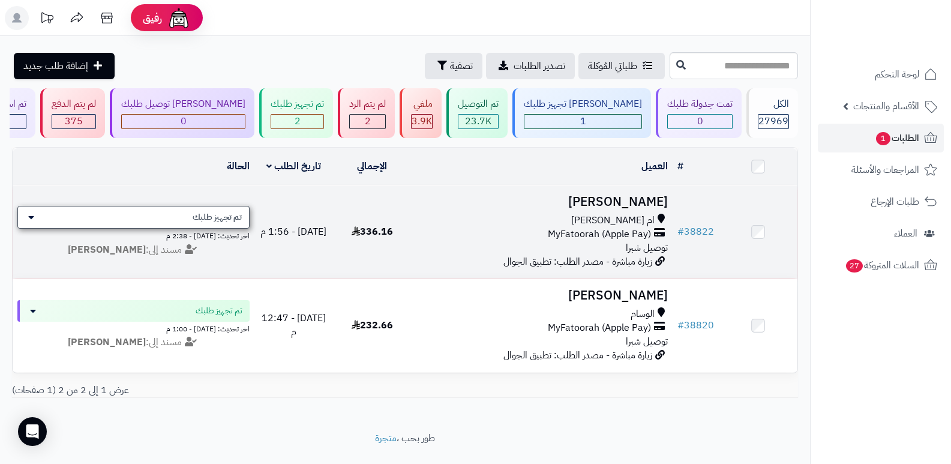
click at [203, 206] on div "تم تجهيز طلبك" at bounding box center [133, 217] width 232 height 23
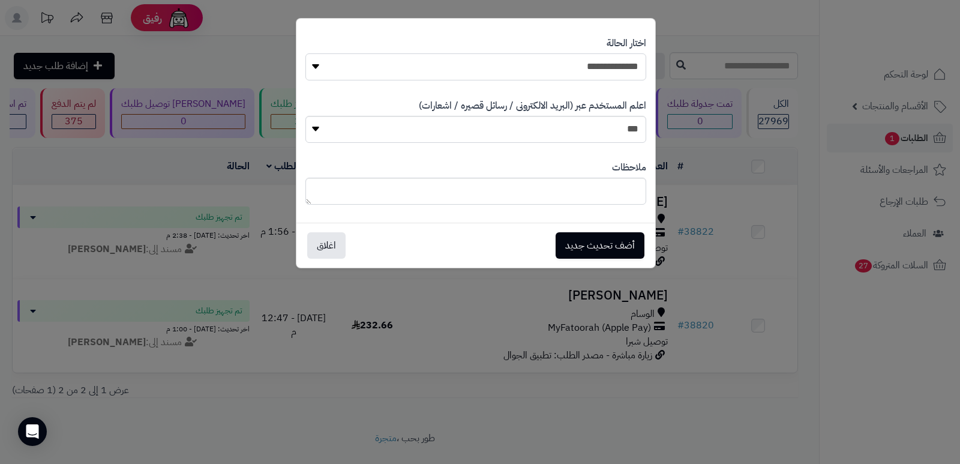
click at [619, 73] on select "**********" at bounding box center [475, 66] width 341 height 27
click at [305, 53] on select "**********" at bounding box center [475, 66] width 341 height 27
click at [596, 185] on textarea at bounding box center [475, 191] width 341 height 27
click at [614, 74] on select "**********" at bounding box center [475, 66] width 341 height 27
select select "**"
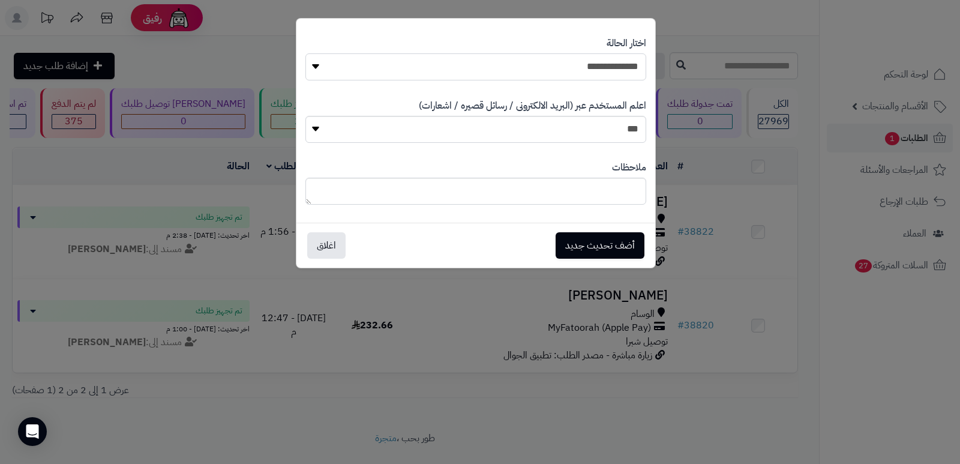
click at [305, 53] on select "**********" at bounding box center [475, 66] width 341 height 27
click at [610, 187] on textarea at bounding box center [475, 191] width 341 height 27
type textarea "*****"
click at [326, 232] on button "اغلاق" at bounding box center [326, 245] width 38 height 26
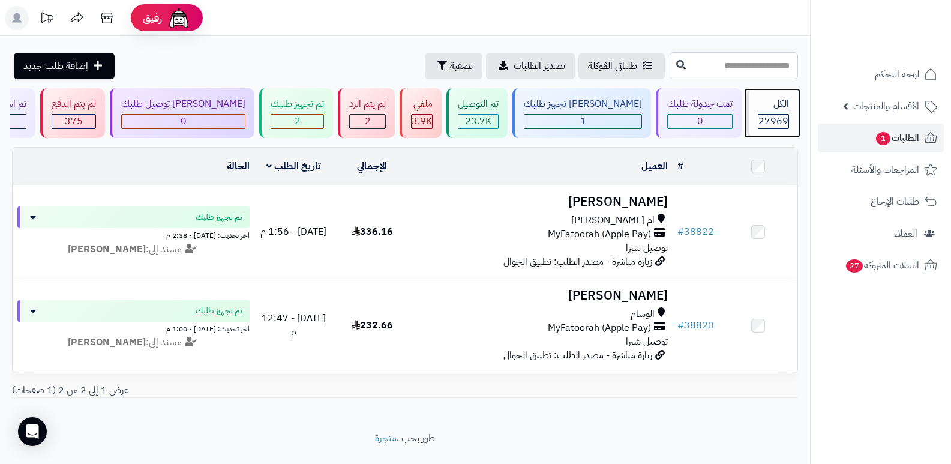
click at [759, 101] on div "الكل" at bounding box center [773, 104] width 31 height 14
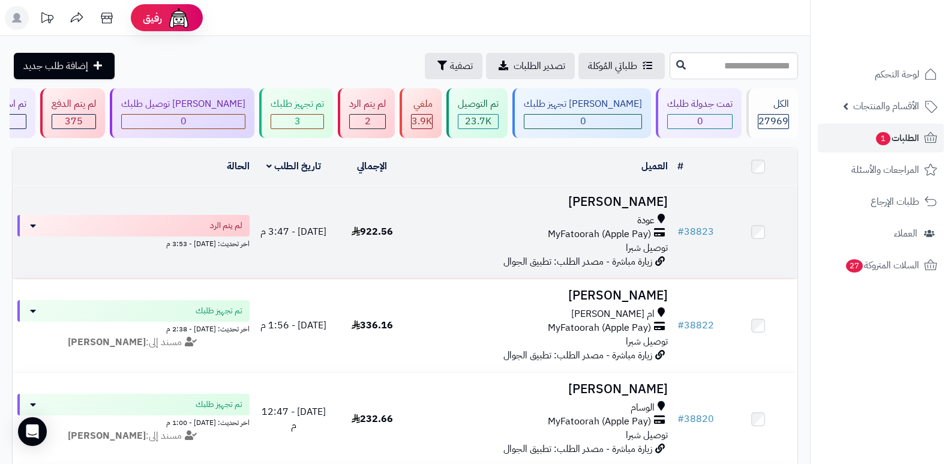
click at [636, 199] on h3 "[PERSON_NAME]" at bounding box center [542, 202] width 252 height 14
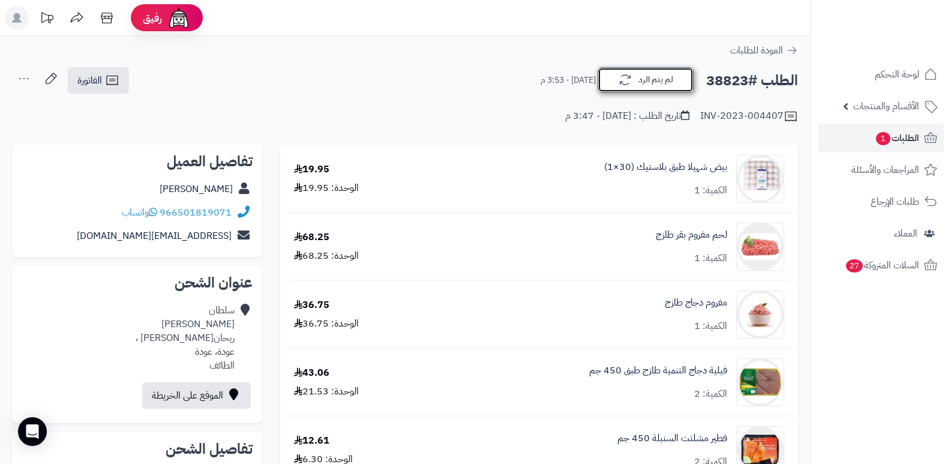
click at [656, 89] on button "لم يتم الرد" at bounding box center [646, 79] width 96 height 25
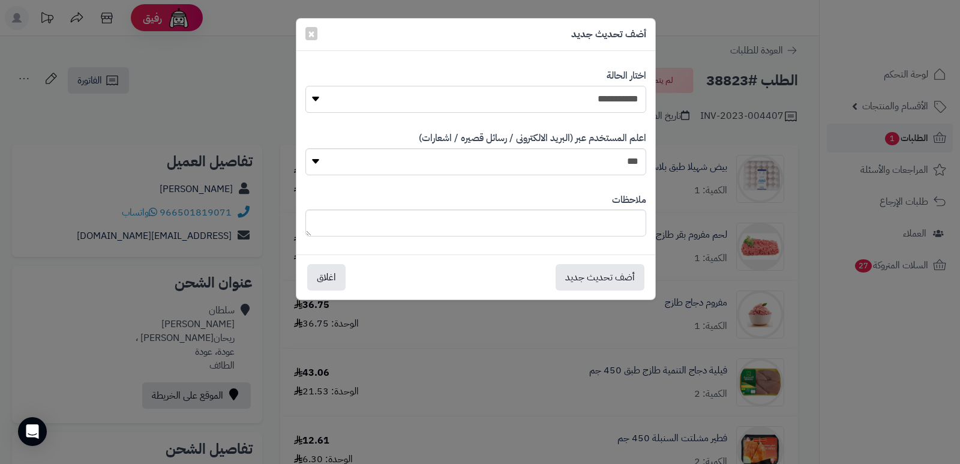
click at [583, 94] on select "**********" at bounding box center [475, 99] width 341 height 27
select select "*"
click at [305, 86] on select "**********" at bounding box center [475, 99] width 341 height 27
click at [586, 212] on textarea at bounding box center [475, 222] width 341 height 27
type textarea "****"
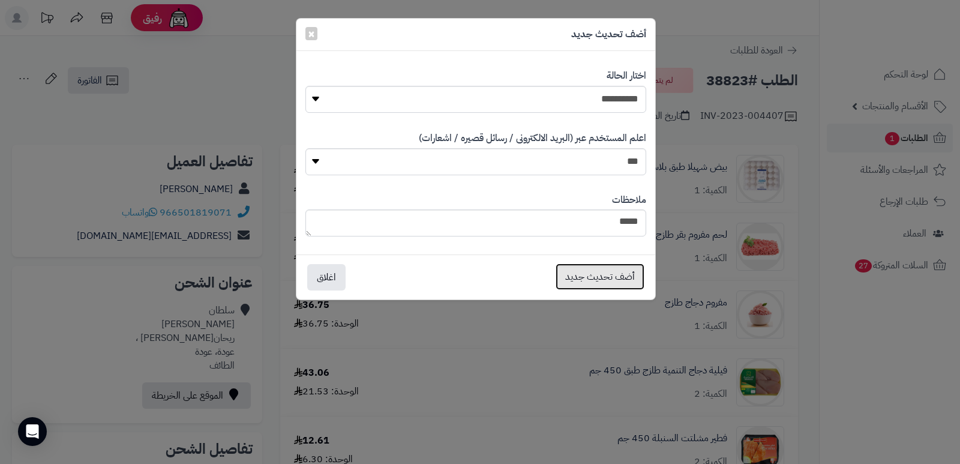
click at [605, 277] on button "أضف تحديث جديد" at bounding box center [600, 276] width 89 height 26
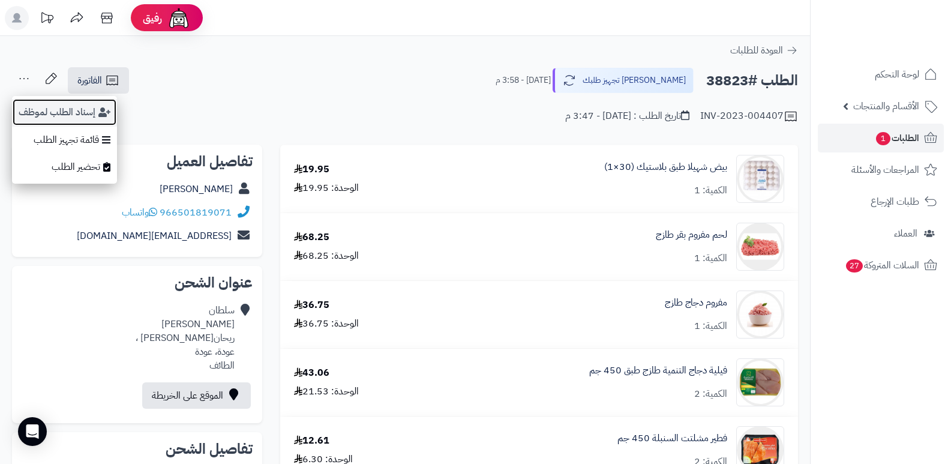
click at [55, 114] on button "إسناد الطلب لموظف" at bounding box center [64, 112] width 105 height 28
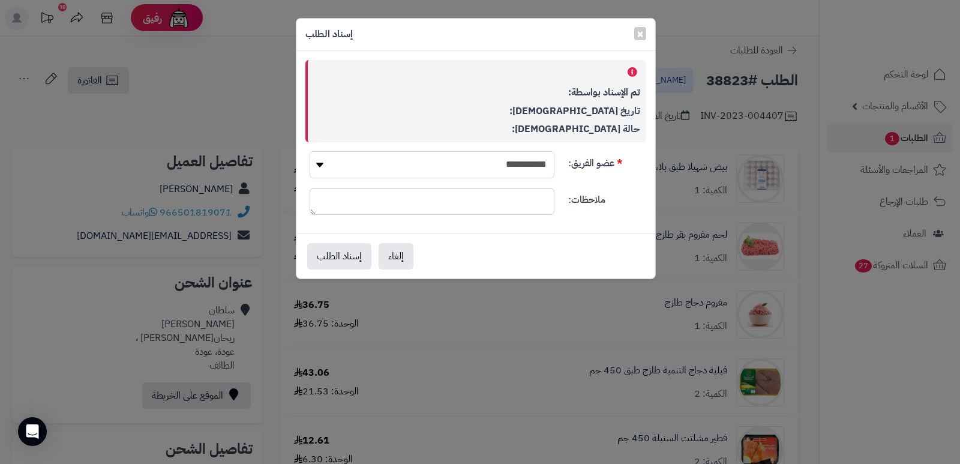
click at [409, 177] on select "**********" at bounding box center [432, 164] width 245 height 27
select select "**"
click at [310, 151] on select "**********" at bounding box center [432, 164] width 245 height 27
click at [335, 251] on button "إسناد الطلب" at bounding box center [339, 255] width 64 height 26
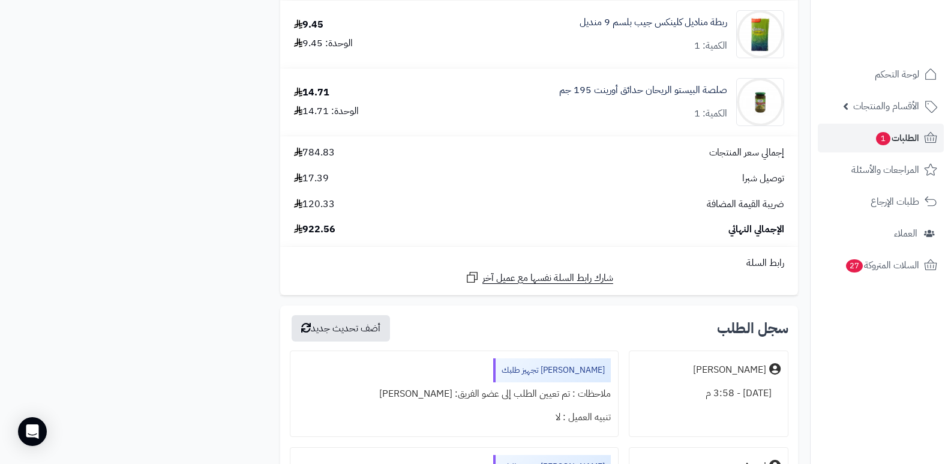
scroll to position [3900, 0]
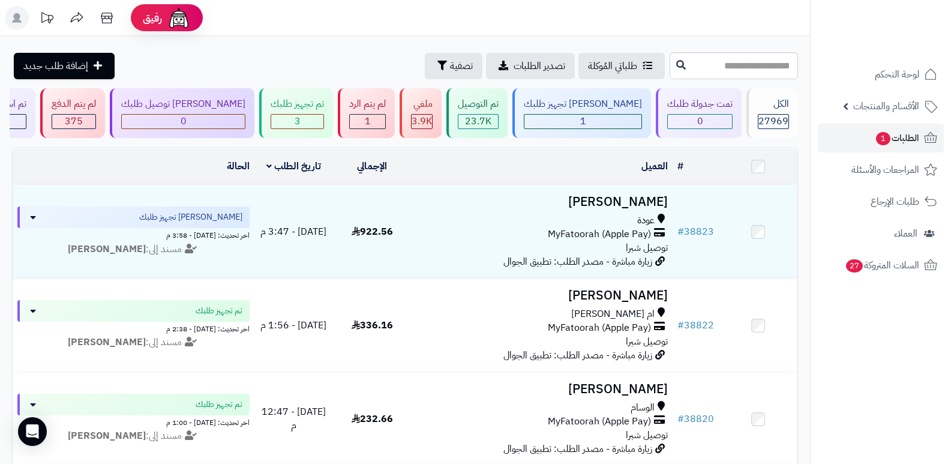
click at [729, 31] on header "رفيق ! الطلبات معالجة مكتمل إرجاع المنتجات العملاء المتواجدون الان 28655 عملاء …" at bounding box center [475, 18] width 951 height 36
click at [772, 115] on span "27969" at bounding box center [773, 121] width 30 height 14
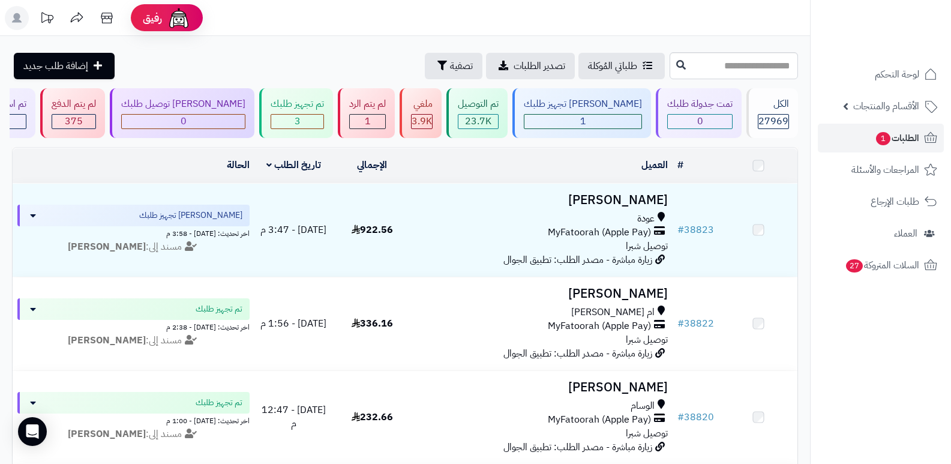
click at [640, 201] on h3 "[PERSON_NAME]" at bounding box center [542, 200] width 252 height 14
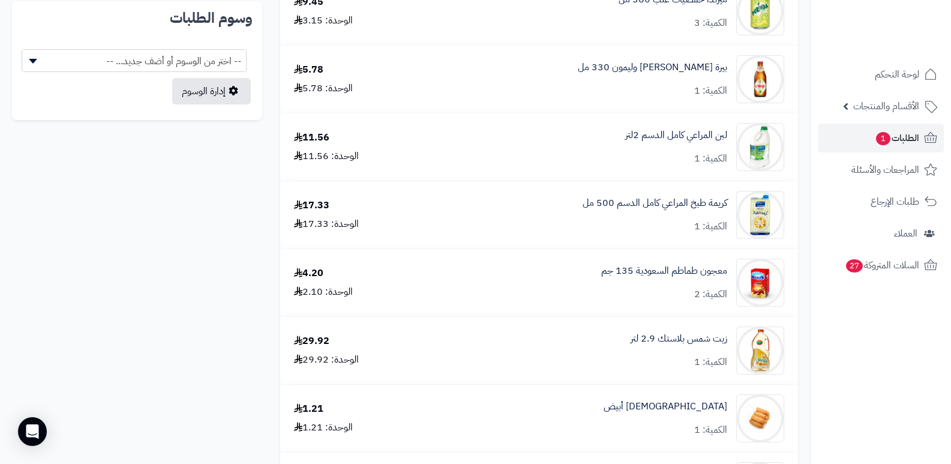
scroll to position [600, 0]
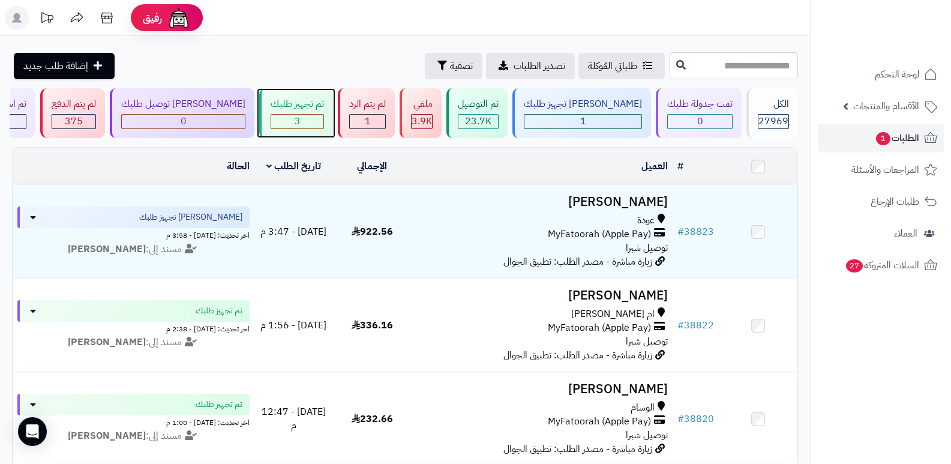
click at [305, 107] on div "تم تجهيز طلبك" at bounding box center [297, 104] width 53 height 14
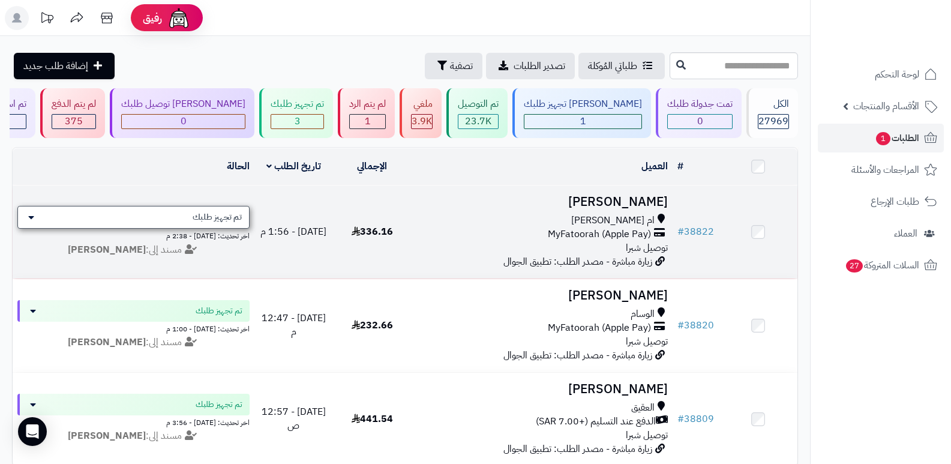
click at [184, 215] on div "تم تجهيز طلبك" at bounding box center [133, 217] width 232 height 23
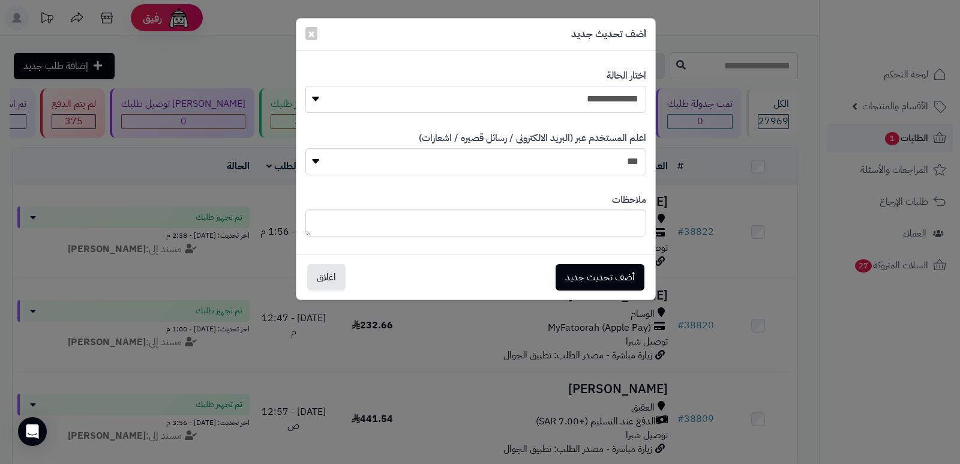
click at [576, 100] on select "**********" at bounding box center [475, 99] width 341 height 27
select select "**"
click at [305, 86] on select "**********" at bounding box center [475, 99] width 341 height 27
click at [608, 227] on textarea at bounding box center [475, 222] width 341 height 27
type textarea "*****"
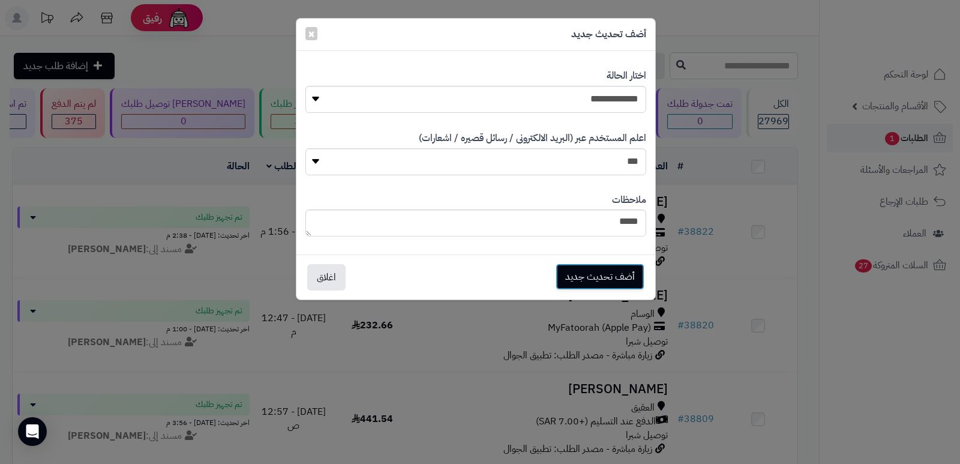
click at [601, 281] on button "أضف تحديث جديد" at bounding box center [600, 276] width 89 height 26
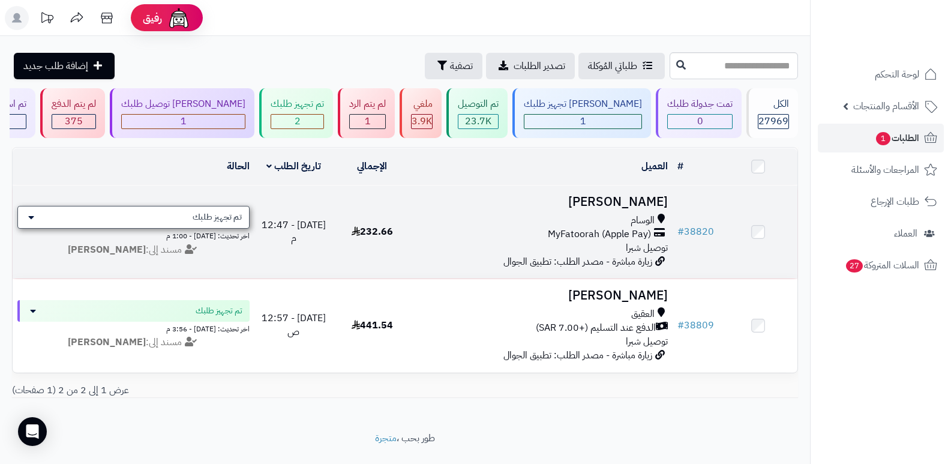
click at [173, 215] on div "تم تجهيز طلبك" at bounding box center [133, 217] width 232 height 23
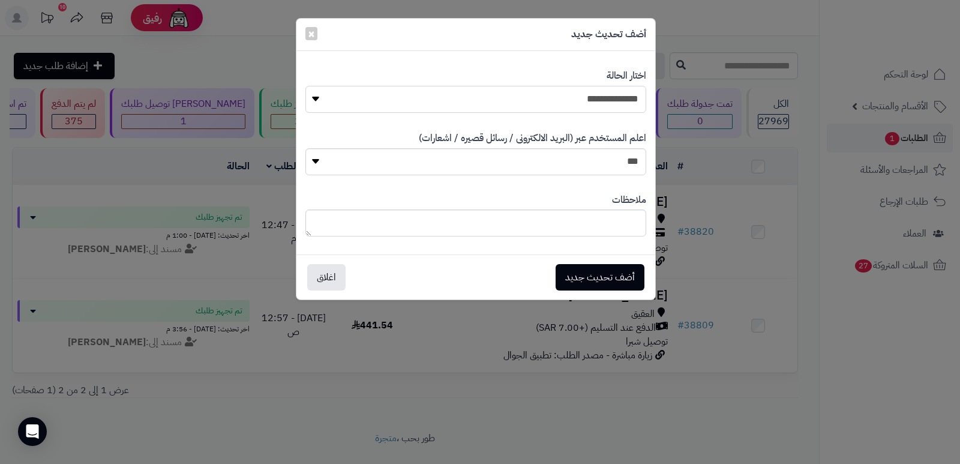
click at [586, 97] on select "**********" at bounding box center [475, 99] width 341 height 27
select select "**"
click at [305, 86] on select "**********" at bounding box center [475, 99] width 341 height 27
click at [629, 217] on textarea at bounding box center [475, 222] width 341 height 27
type textarea "*****"
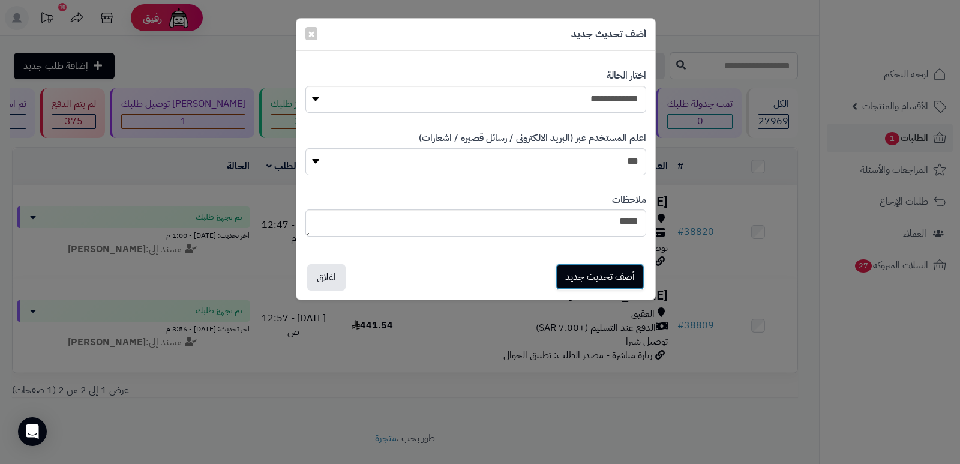
click at [584, 269] on button "أضف تحديث جديد" at bounding box center [600, 276] width 89 height 26
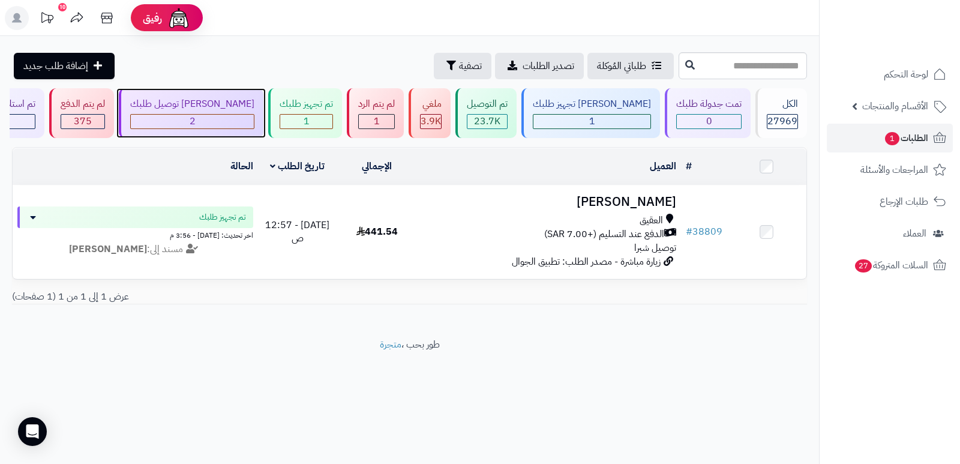
click at [235, 114] on div "2" at bounding box center [192, 121] width 124 height 15
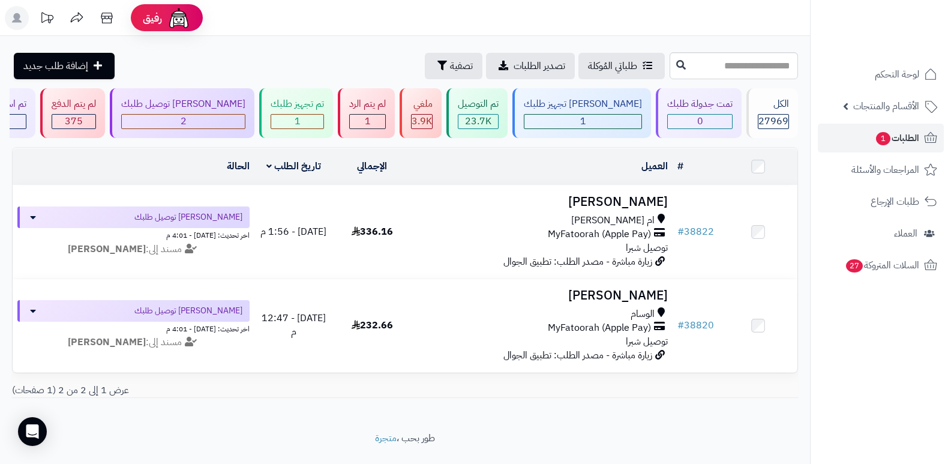
click at [550, 35] on header "رفيق ! الطلبات معالجة مكتمل إرجاع المنتجات العملاء المتواجدون الان 28655 عملاء …" at bounding box center [475, 18] width 951 height 36
click at [772, 115] on span "27969" at bounding box center [773, 121] width 30 height 14
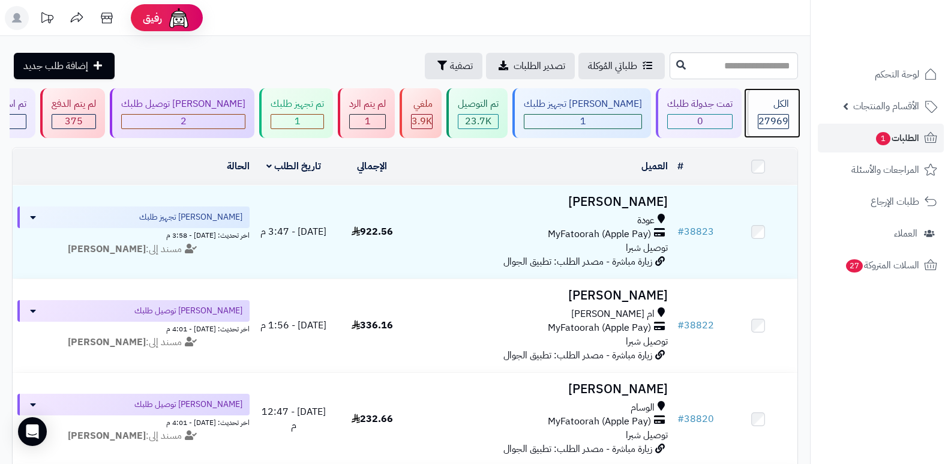
click at [780, 113] on div "الكل 27969" at bounding box center [772, 113] width 52 height 50
click at [762, 115] on span "27969" at bounding box center [773, 121] width 30 height 14
click at [786, 125] on div "27969" at bounding box center [773, 122] width 30 height 14
click at [583, 18] on header "رفيق ! الطلبات معالجة مكتمل إرجاع المنتجات العملاء المتواجدون الان 28655 عملاء …" at bounding box center [475, 18] width 951 height 36
click at [775, 109] on div "الكل" at bounding box center [773, 104] width 31 height 14
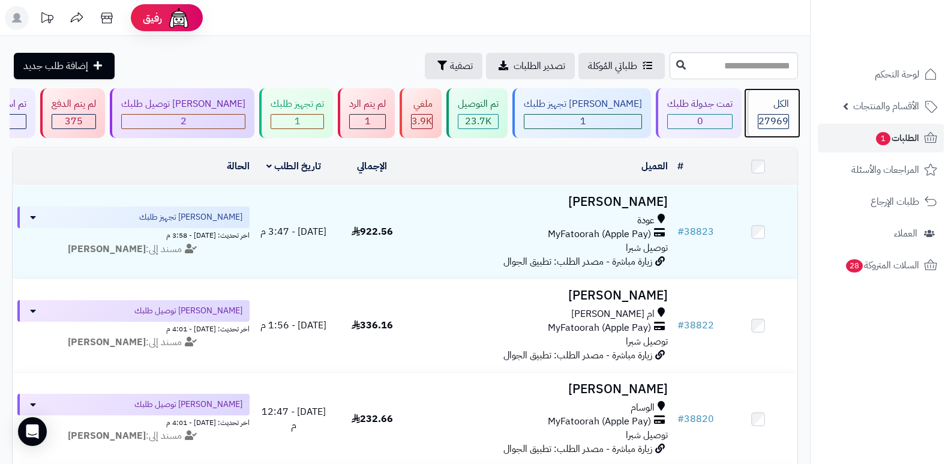
click at [766, 99] on div "الكل" at bounding box center [773, 104] width 31 height 14
click at [773, 114] on span "27969" at bounding box center [773, 121] width 30 height 14
click at [779, 103] on div "الكل" at bounding box center [773, 104] width 31 height 14
click at [764, 102] on div "الكل" at bounding box center [773, 104] width 31 height 14
click at [758, 118] on span "27969" at bounding box center [773, 121] width 30 height 14
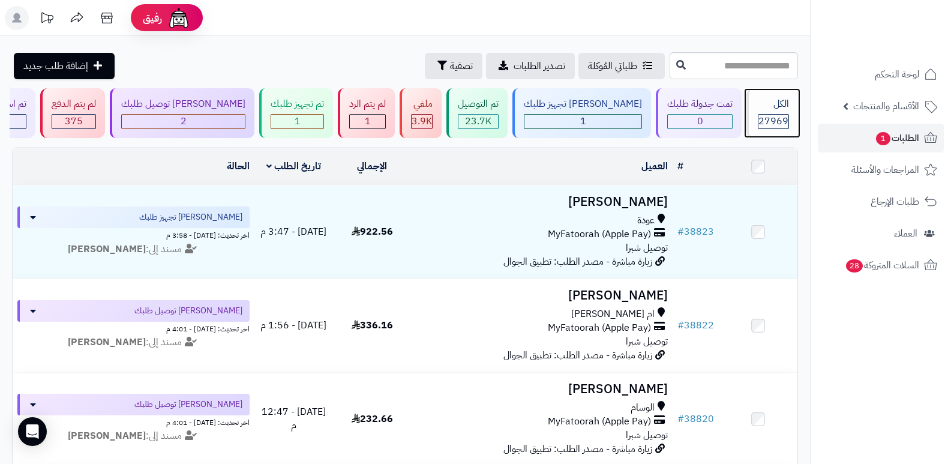
click at [758, 118] on span "27969" at bounding box center [773, 121] width 30 height 14
click at [760, 9] on header "رفيق ! الطلبات معالجة مكتمل إرجاع المنتجات العملاء المتواجدون الان 28655 عملاء …" at bounding box center [475, 18] width 951 height 36
click at [766, 115] on span "27969" at bounding box center [773, 121] width 30 height 14
click at [758, 118] on span "27969" at bounding box center [773, 121] width 30 height 14
click at [611, 19] on header "رفيق ! الطلبات معالجة مكتمل إرجاع المنتجات العملاء المتواجدون الان 28655 عملاء …" at bounding box center [475, 18] width 951 height 36
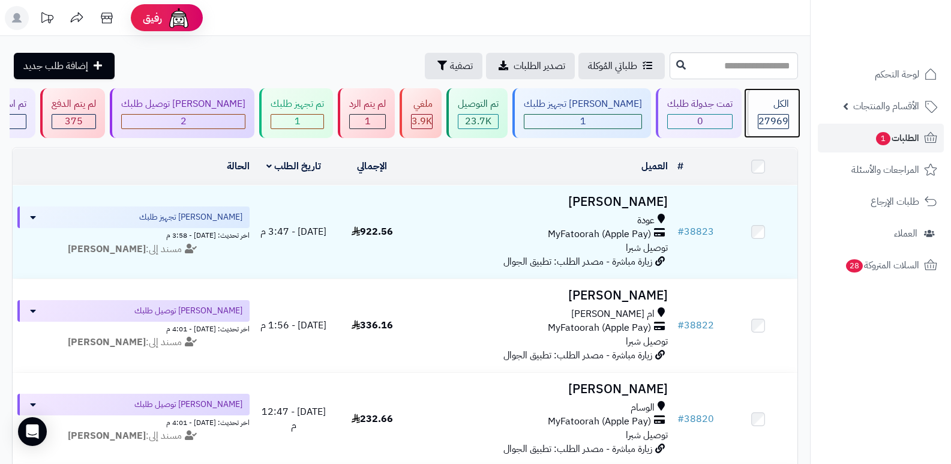
click at [754, 112] on div "الكل 27969" at bounding box center [772, 113] width 52 height 50
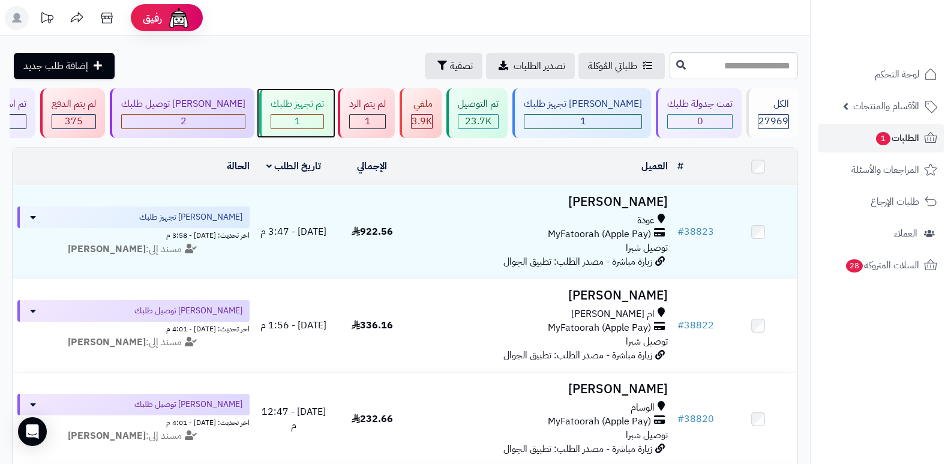
click at [301, 115] on span "1" at bounding box center [298, 121] width 6 height 14
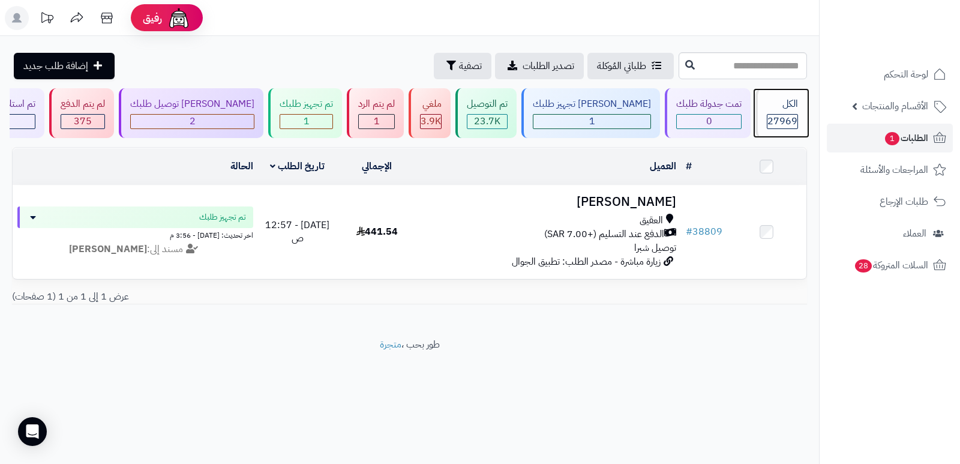
click at [783, 112] on div "الكل 27969" at bounding box center [781, 113] width 52 height 50
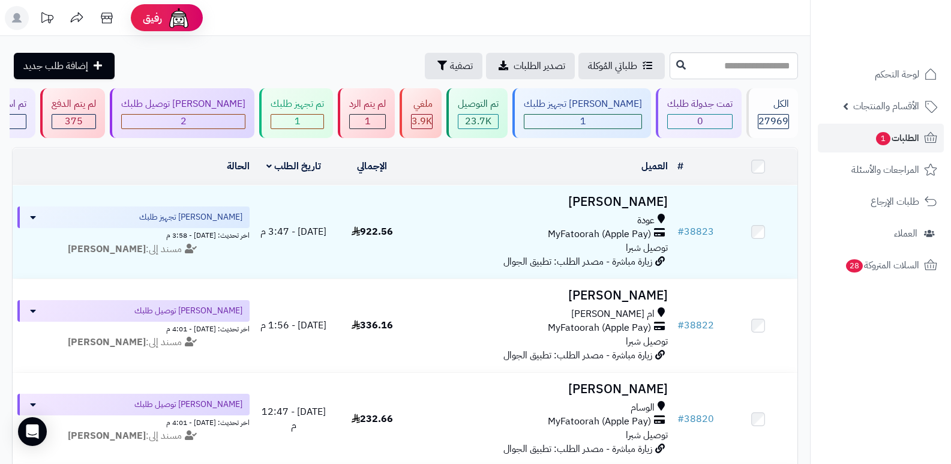
click at [13, 20] on rect at bounding box center [17, 18] width 24 height 24
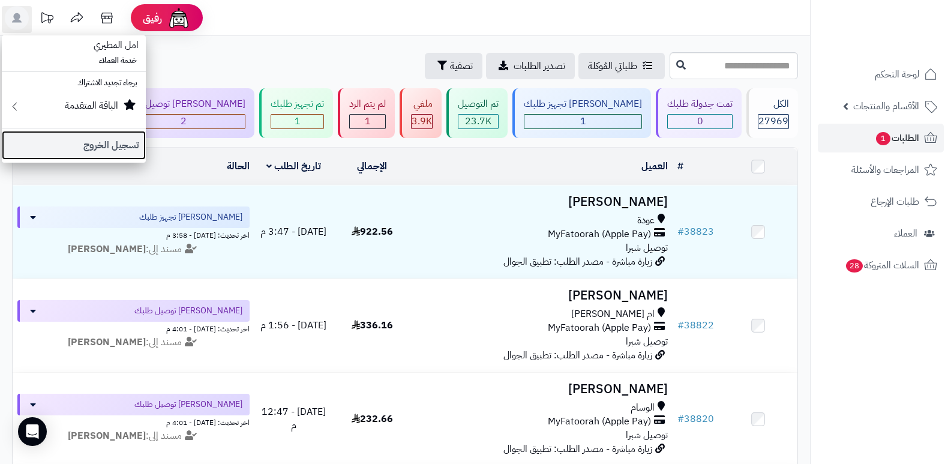
click at [103, 144] on link "تسجيل الخروج" at bounding box center [74, 145] width 144 height 29
